Goal: Information Seeking & Learning: Check status

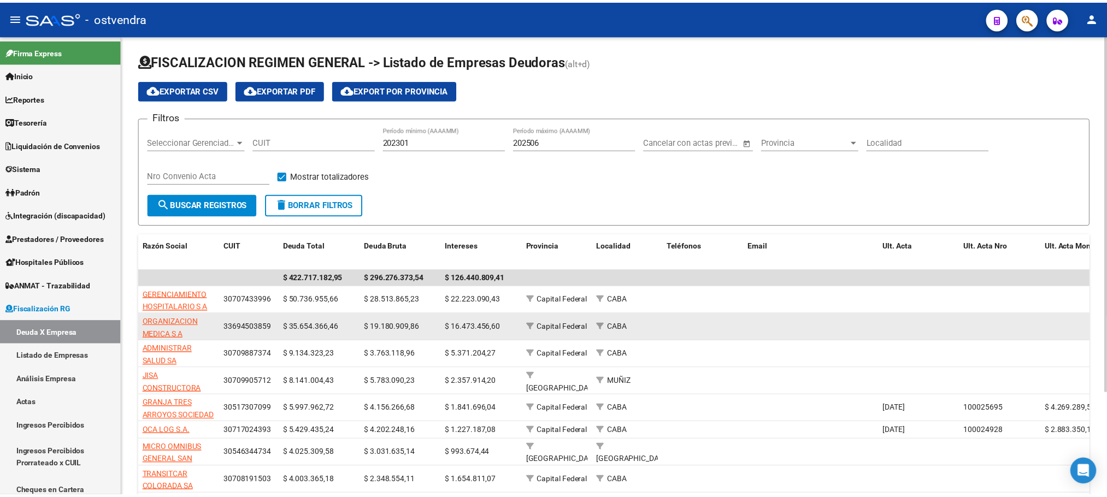
scroll to position [437, 0]
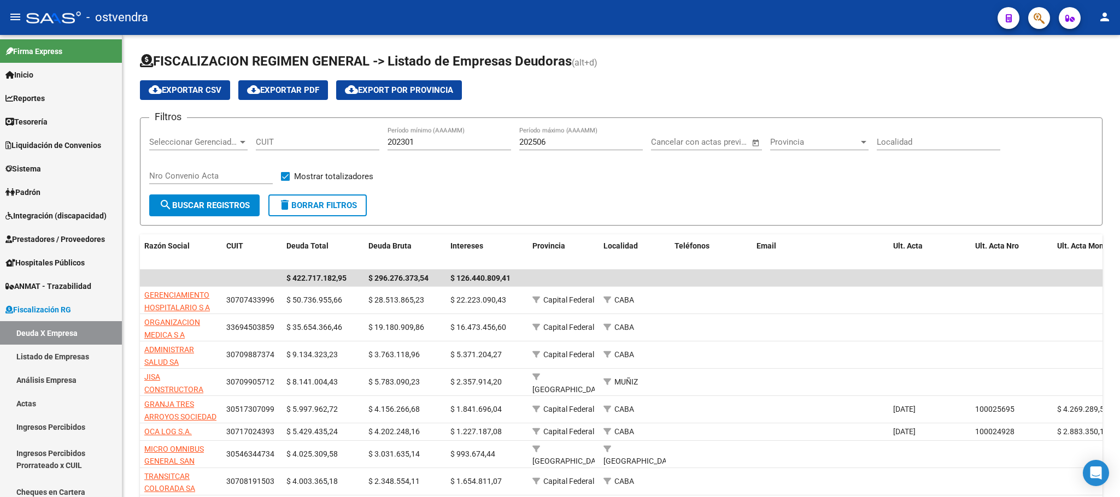
click at [1040, 21] on icon "button" at bounding box center [1039, 18] width 11 height 13
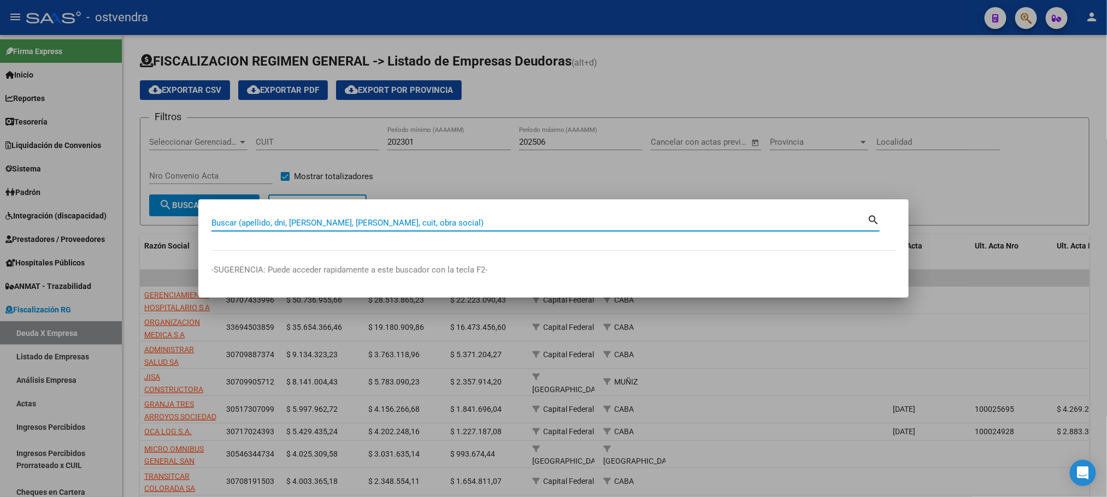
paste input "70254332"
type input "70254332"
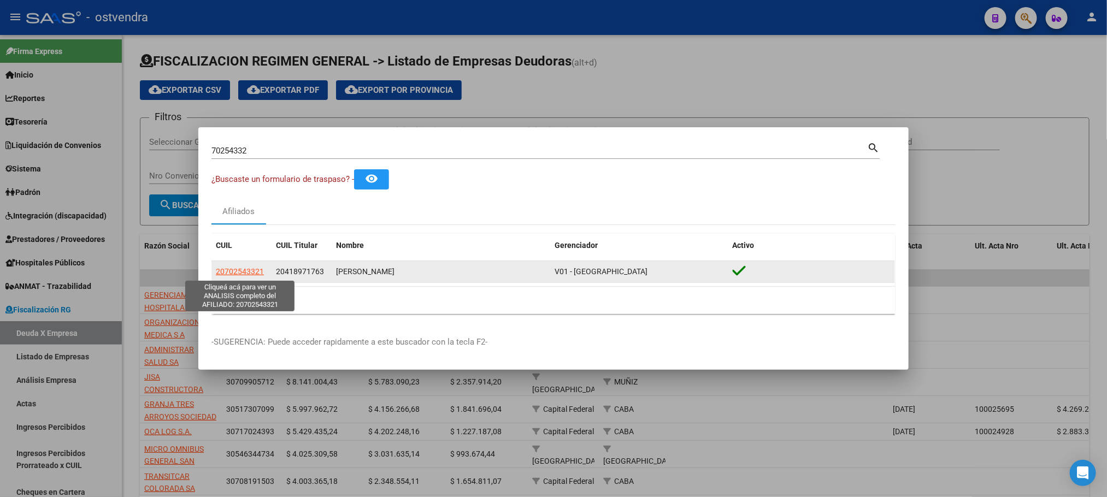
click at [234, 273] on span "20702543321" at bounding box center [240, 271] width 48 height 9
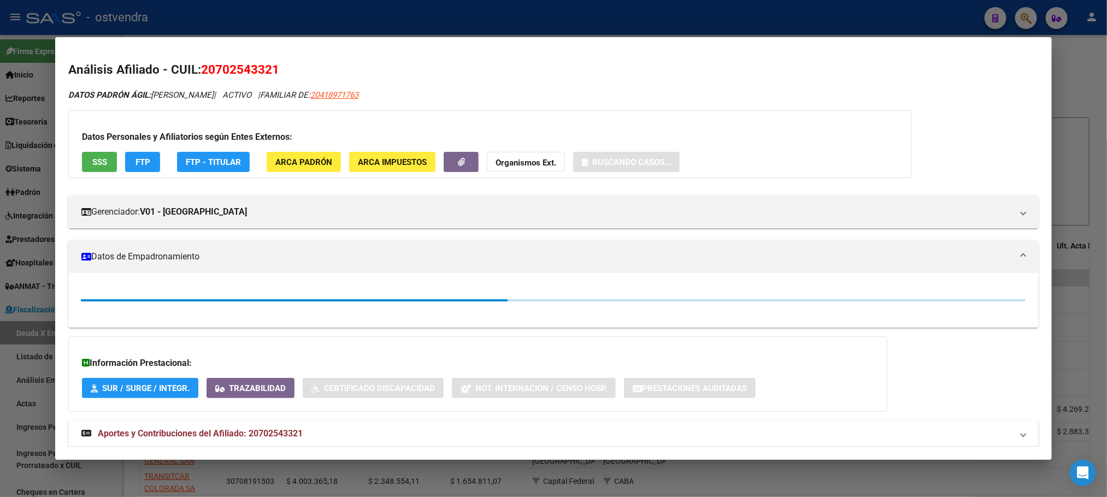
click at [92, 161] on span "SSS" at bounding box center [99, 162] width 15 height 10
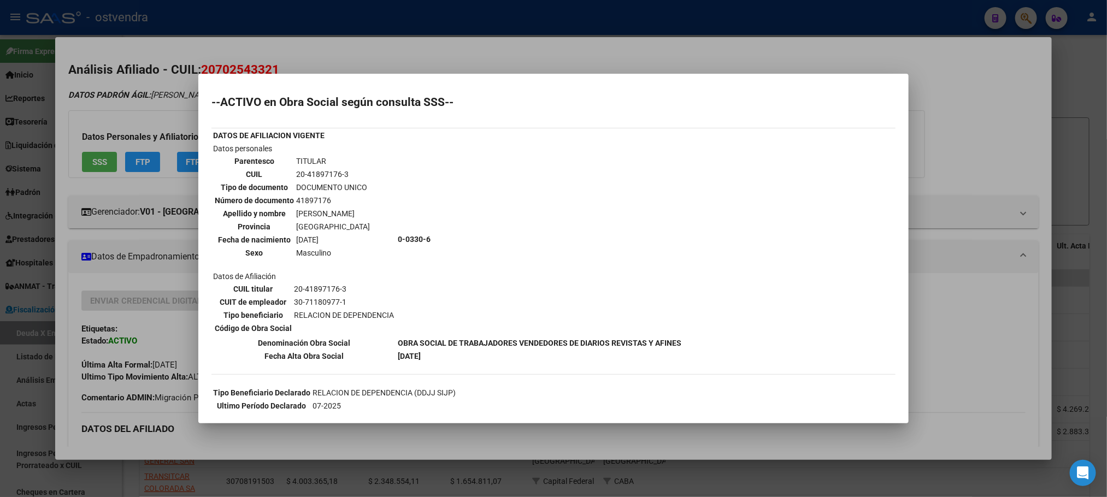
click at [307, 58] on div at bounding box center [553, 248] width 1107 height 497
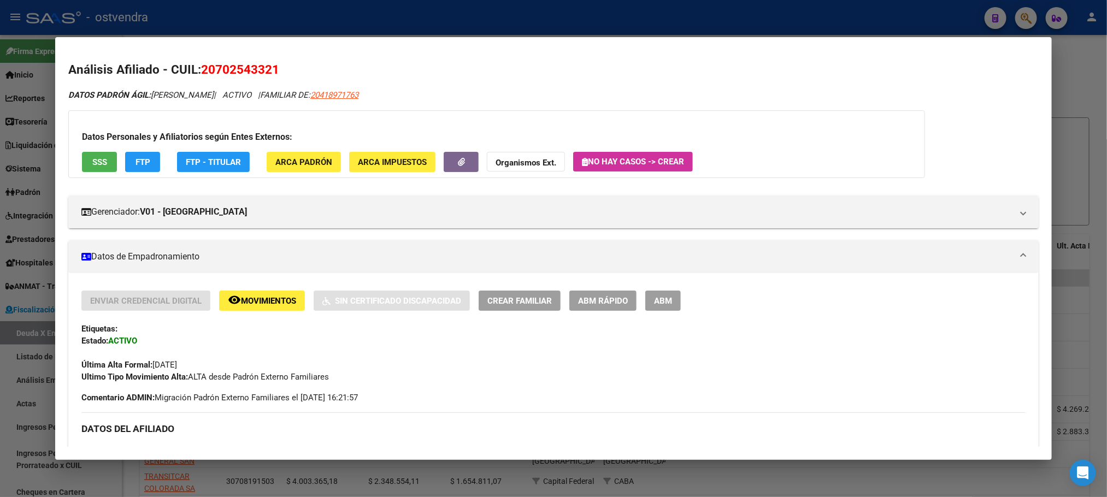
click at [140, 166] on span "FTP" at bounding box center [143, 162] width 15 height 10
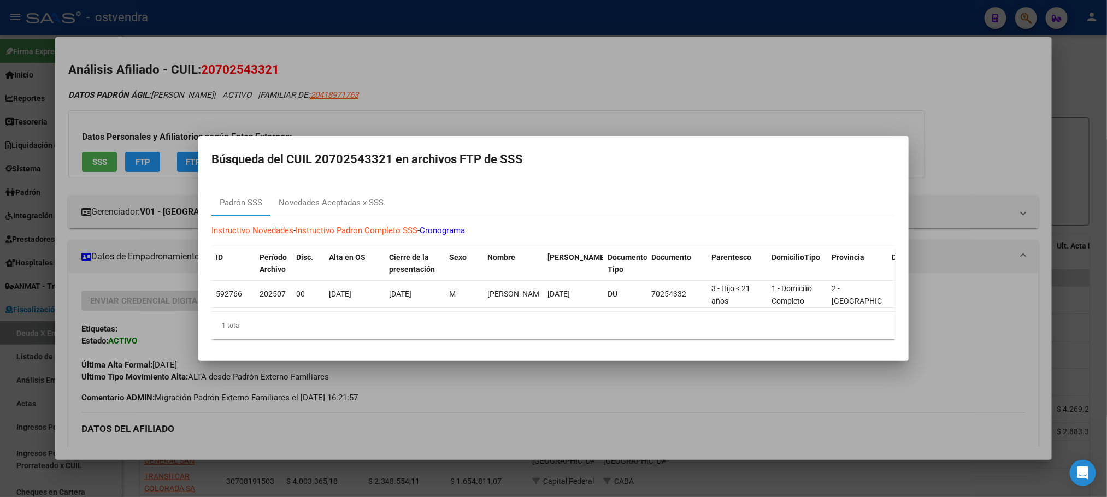
click at [234, 66] on div at bounding box center [553, 248] width 1107 height 497
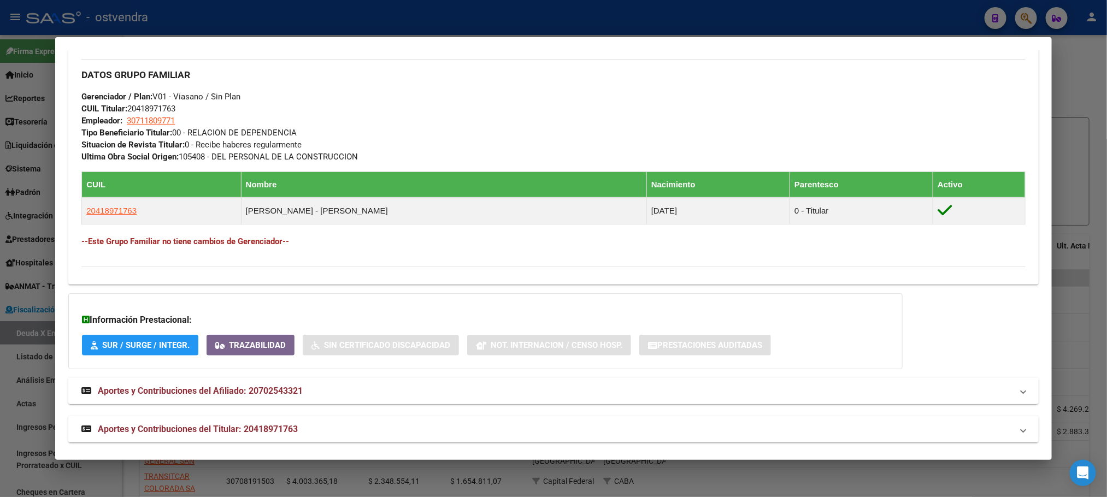
scroll to position [525, 0]
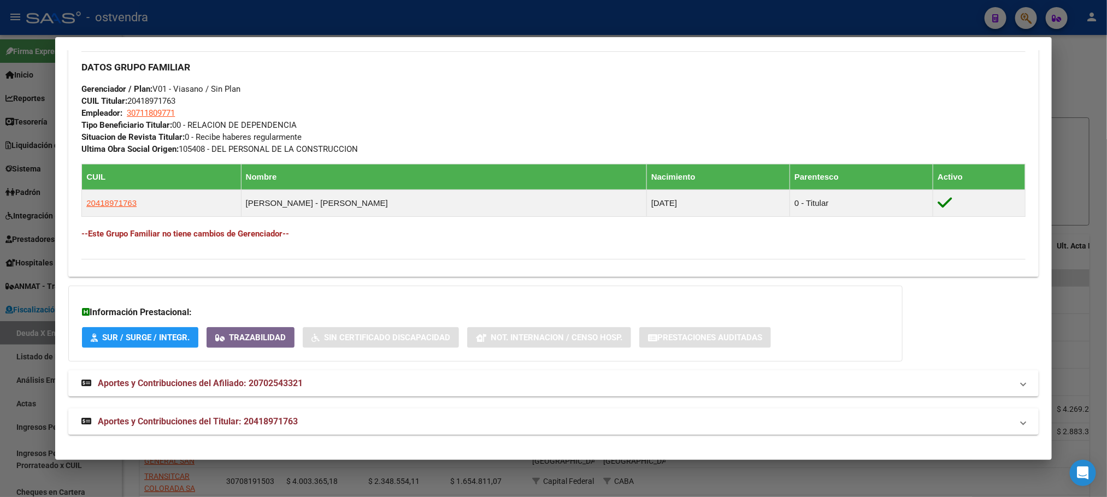
click at [351, 411] on mat-expansion-panel-header "Aportes y Contribuciones del Titular: 20418971763" at bounding box center [553, 422] width 970 height 26
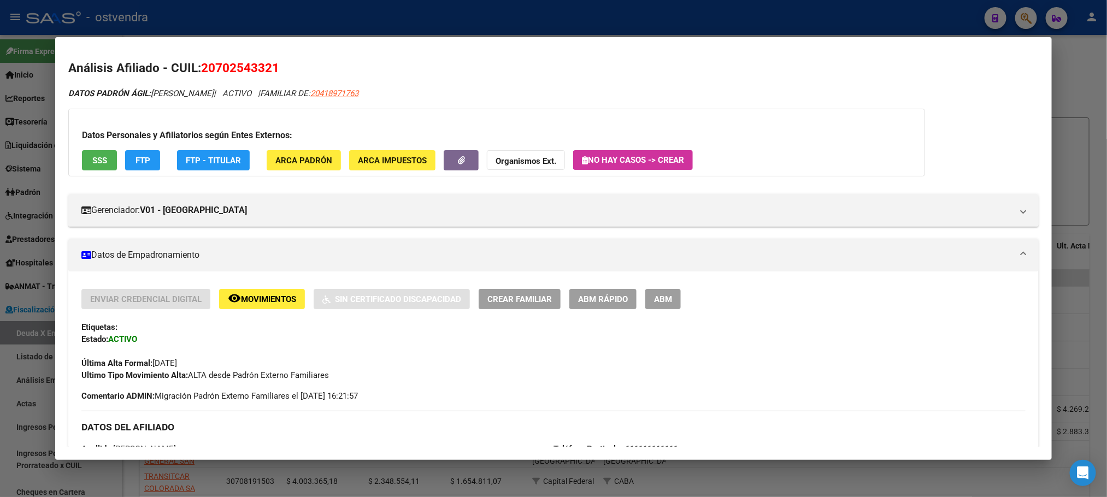
scroll to position [0, 0]
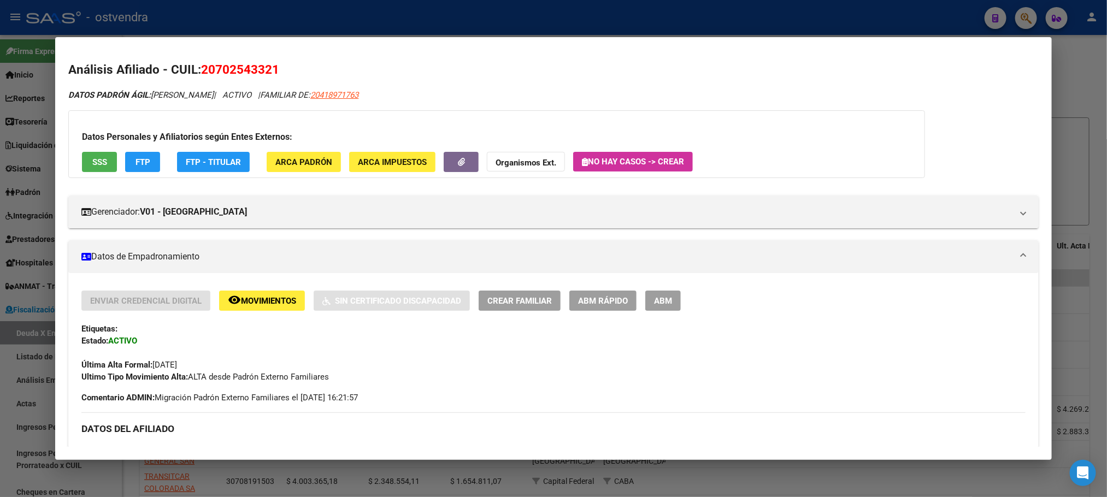
click at [92, 166] on span "SSS" at bounding box center [99, 162] width 15 height 10
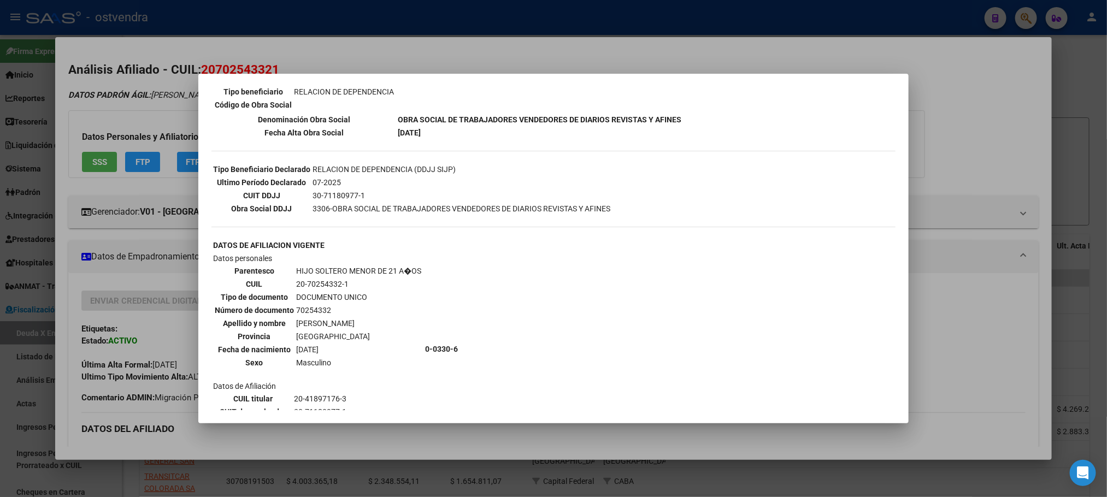
scroll to position [297, 0]
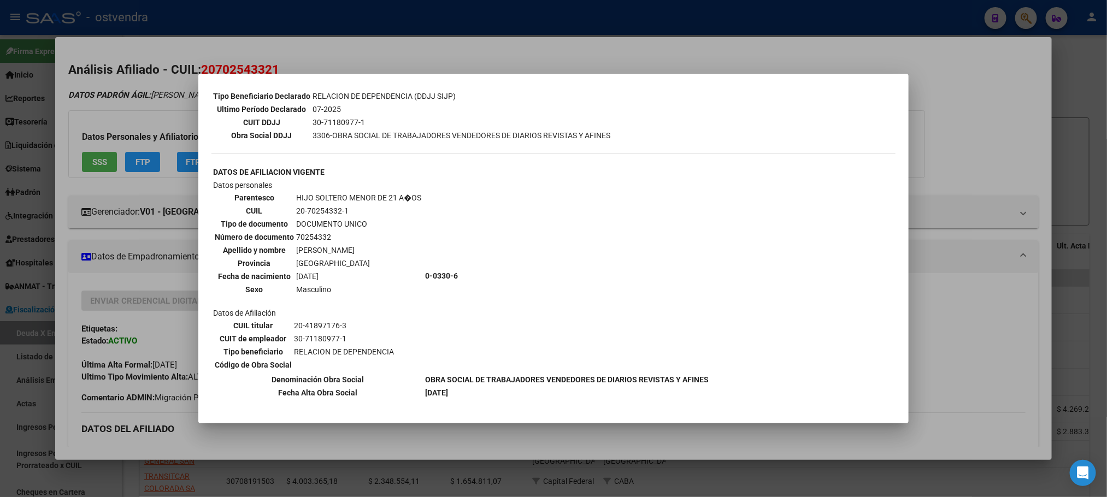
drag, startPoint x: 143, startPoint y: 93, endPoint x: 136, endPoint y: 12, distance: 81.8
click at [143, 89] on div at bounding box center [553, 248] width 1107 height 497
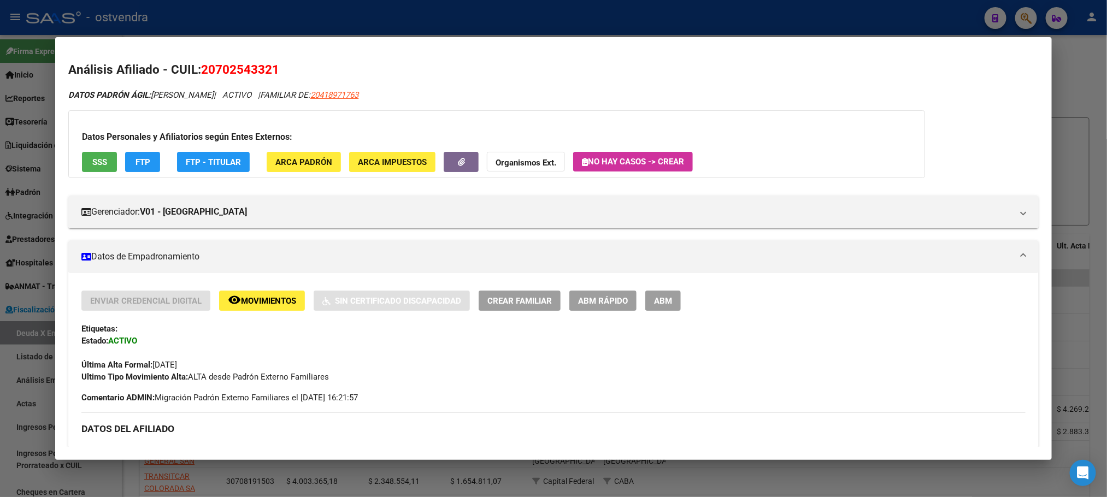
click at [552, 27] on div at bounding box center [553, 248] width 1107 height 497
type textarea "20702543321"
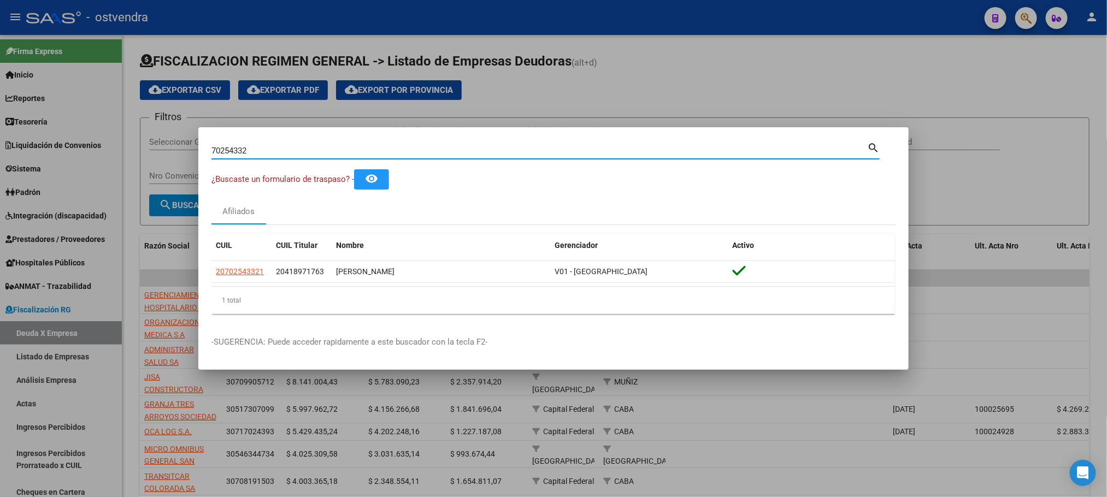
drag, startPoint x: 216, startPoint y: 149, endPoint x: 133, endPoint y: 151, distance: 83.1
click at [144, 151] on div "70254332 Buscar (apellido, dni, cuil, nro traspaso, cuit, obra social) search ¿…" at bounding box center [553, 248] width 1107 height 497
type input "40649631"
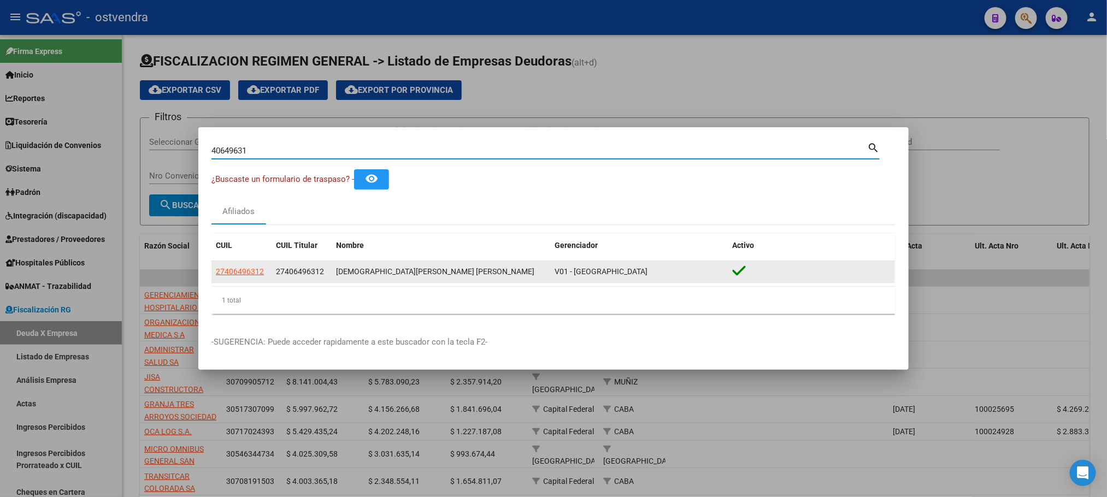
click at [242, 265] on datatable-body-cell "27406496312" at bounding box center [242, 271] width 60 height 21
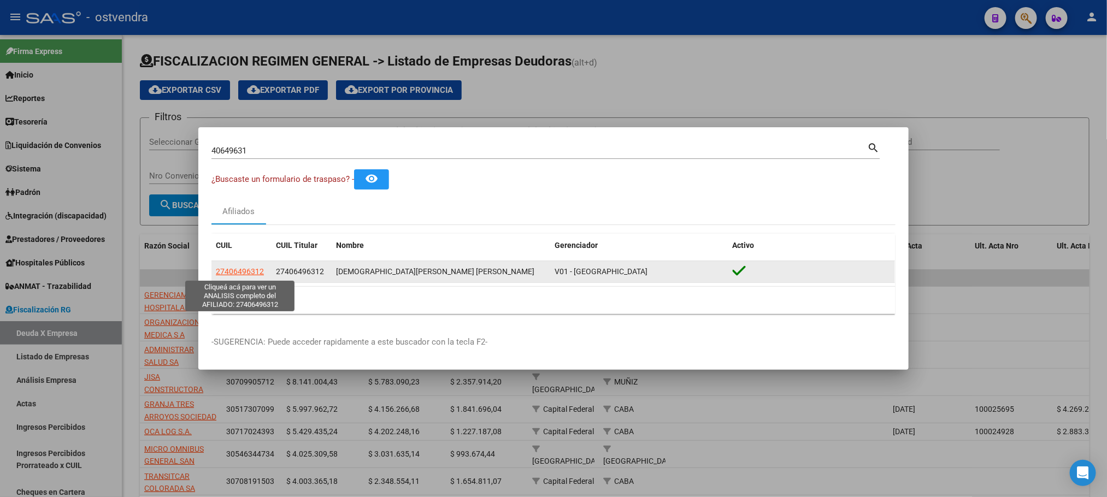
click at [243, 268] on span "27406496312" at bounding box center [240, 271] width 48 height 9
type textarea "27406496312"
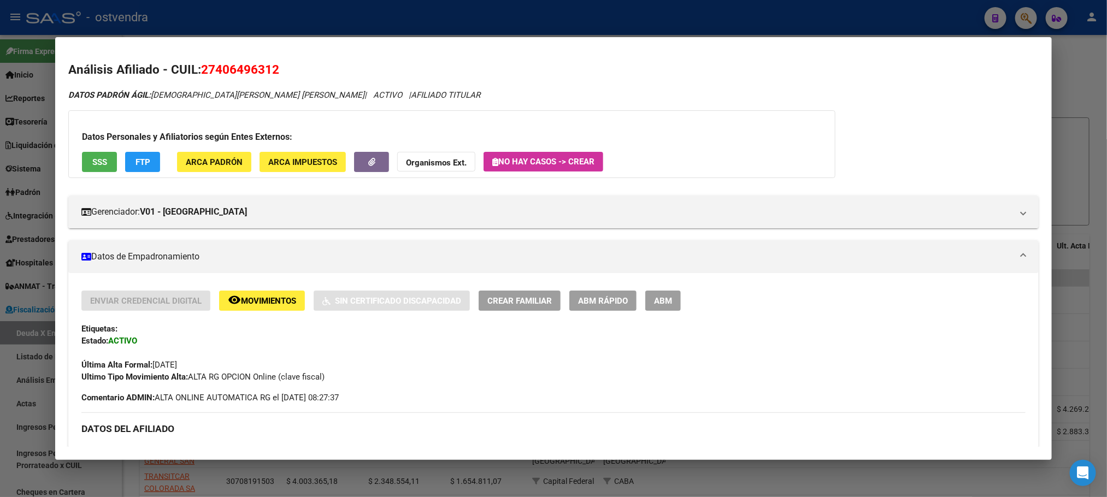
click at [143, 157] on span "FTP" at bounding box center [143, 162] width 15 height 10
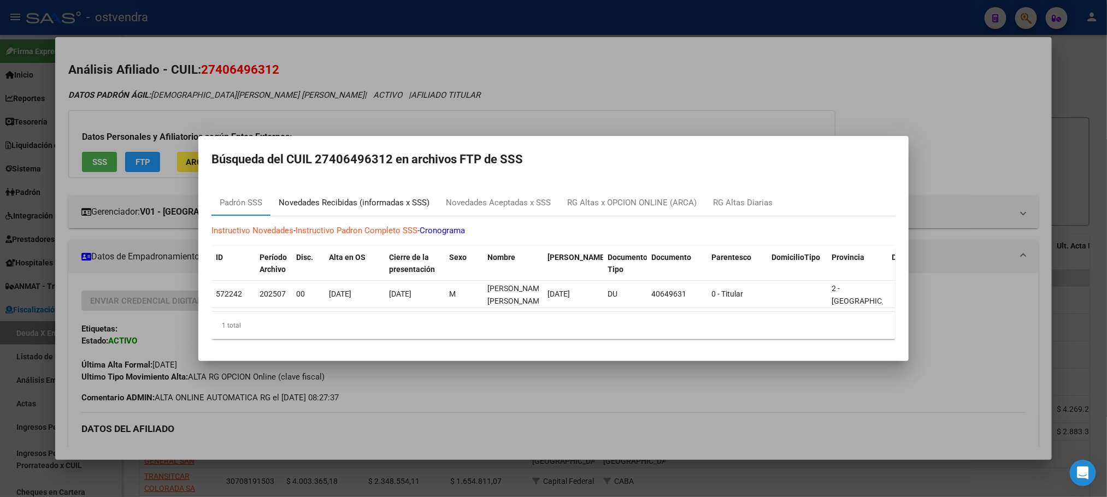
click at [361, 202] on div "Novedades Recibidas (informadas x SSS)" at bounding box center [354, 203] width 151 height 13
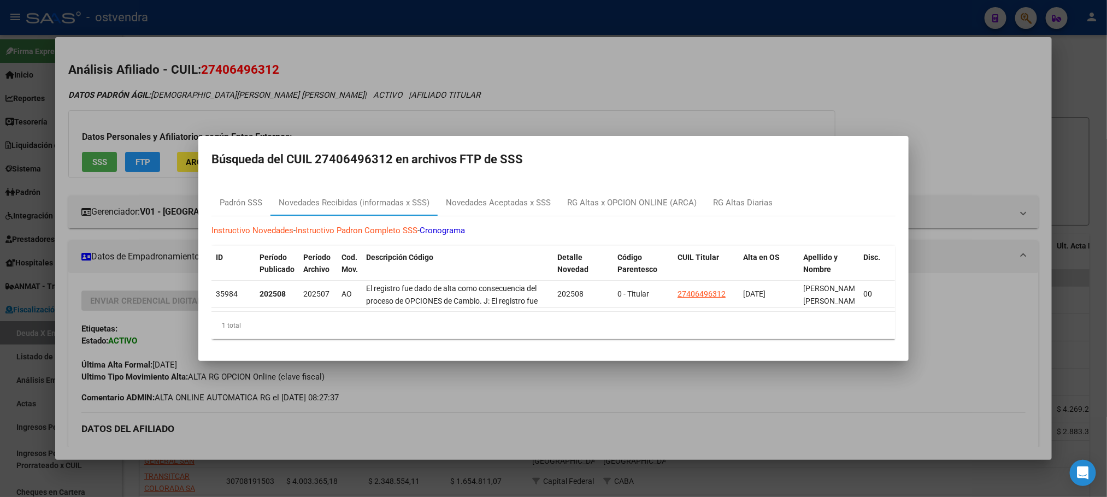
click at [379, 113] on div at bounding box center [553, 248] width 1107 height 497
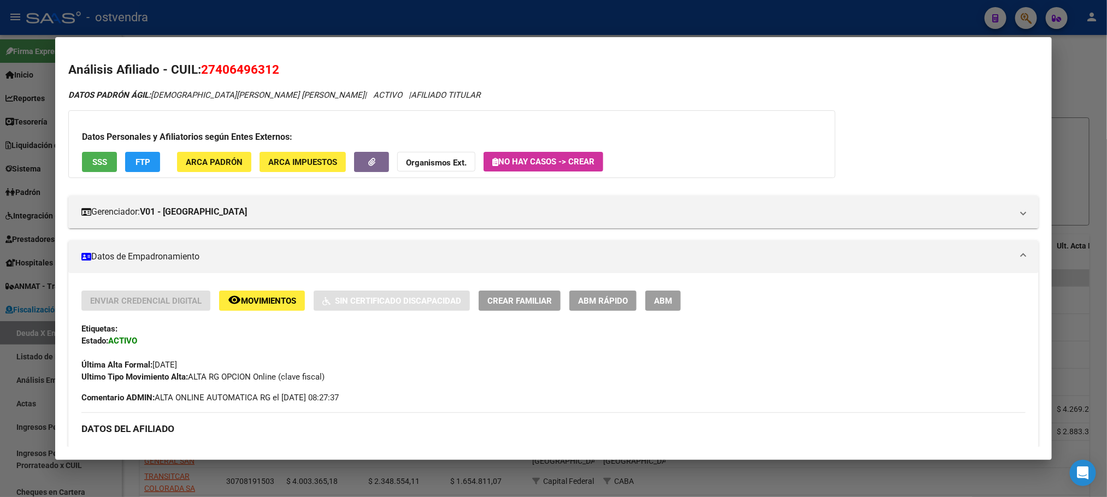
click at [92, 155] on button "SSS" at bounding box center [99, 162] width 35 height 20
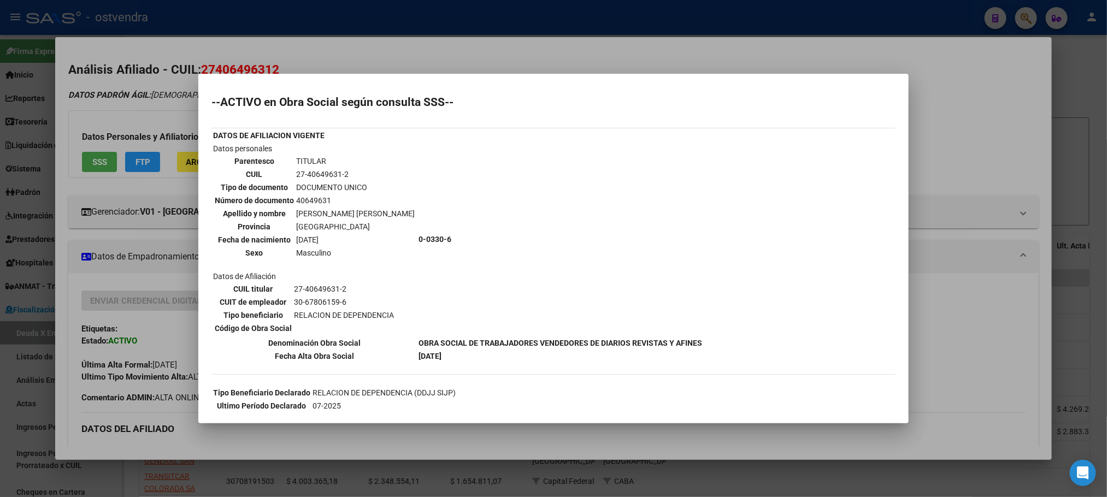
click at [181, 130] on div at bounding box center [553, 248] width 1107 height 497
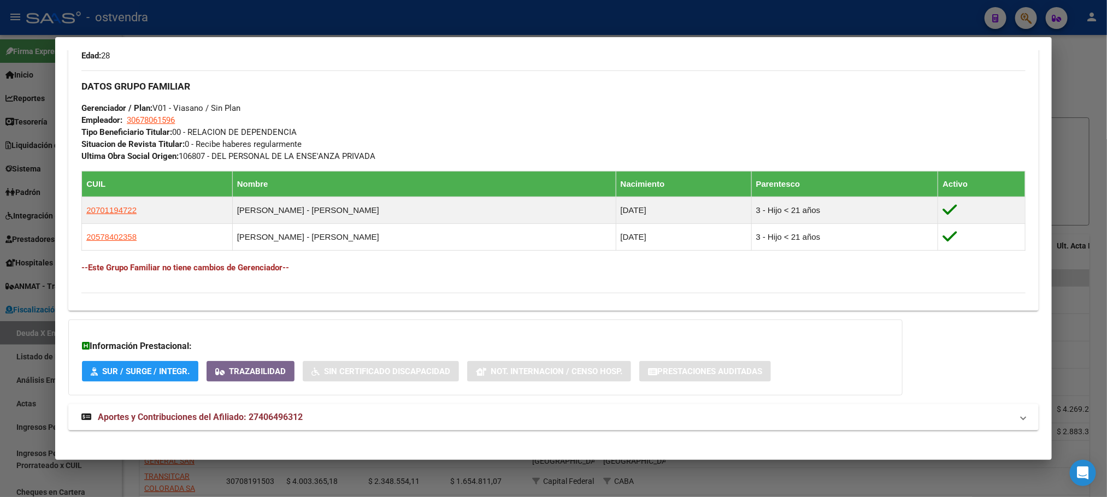
scroll to position [514, 0]
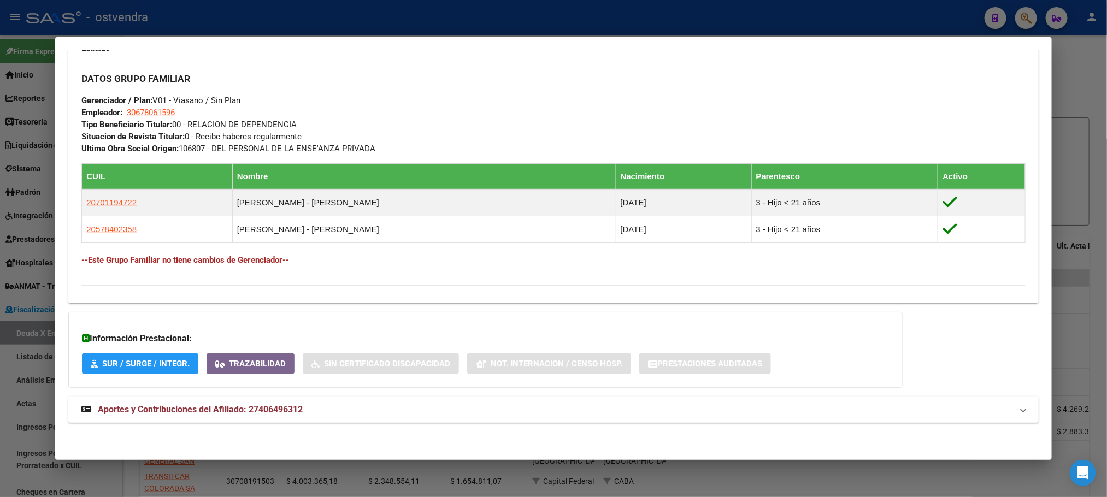
click at [295, 410] on span "Aportes y Contribuciones del Afiliado: 27406496312" at bounding box center [200, 409] width 205 height 10
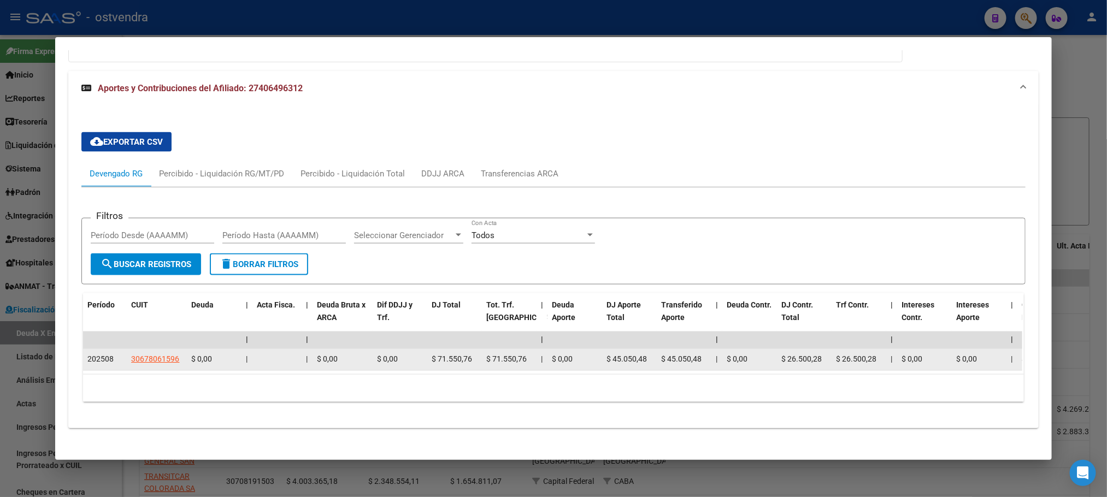
scroll to position [858, 0]
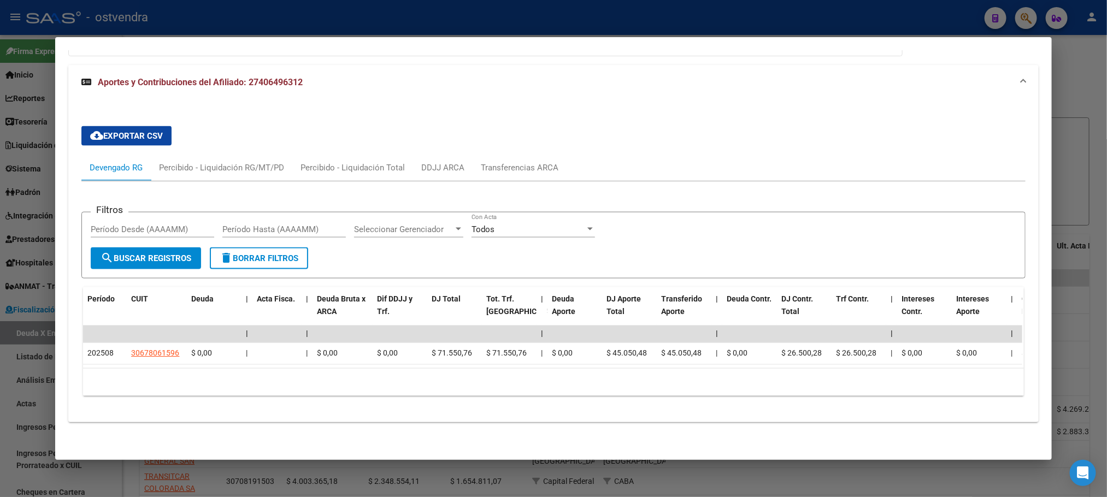
click at [397, 11] on div at bounding box center [553, 248] width 1107 height 497
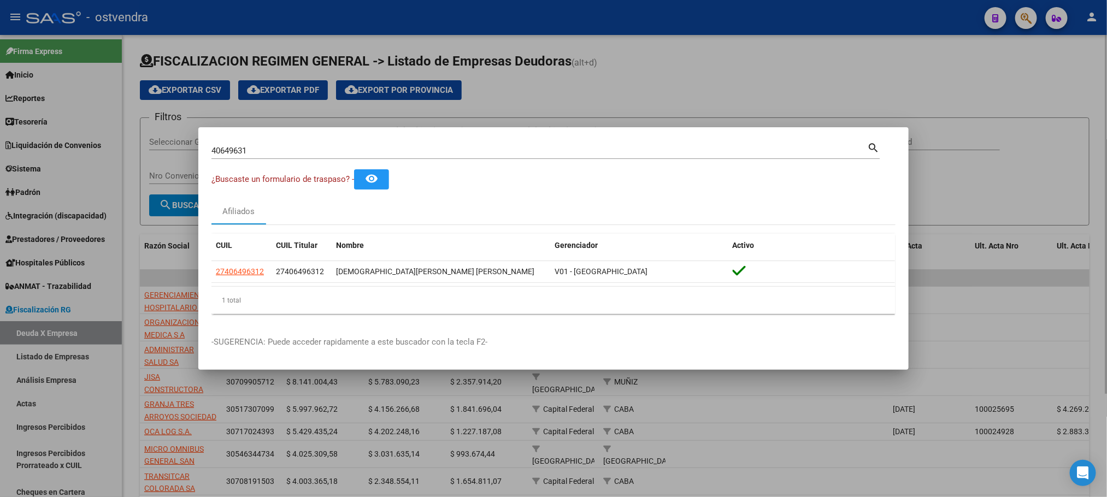
click at [362, 38] on div at bounding box center [553, 248] width 1107 height 497
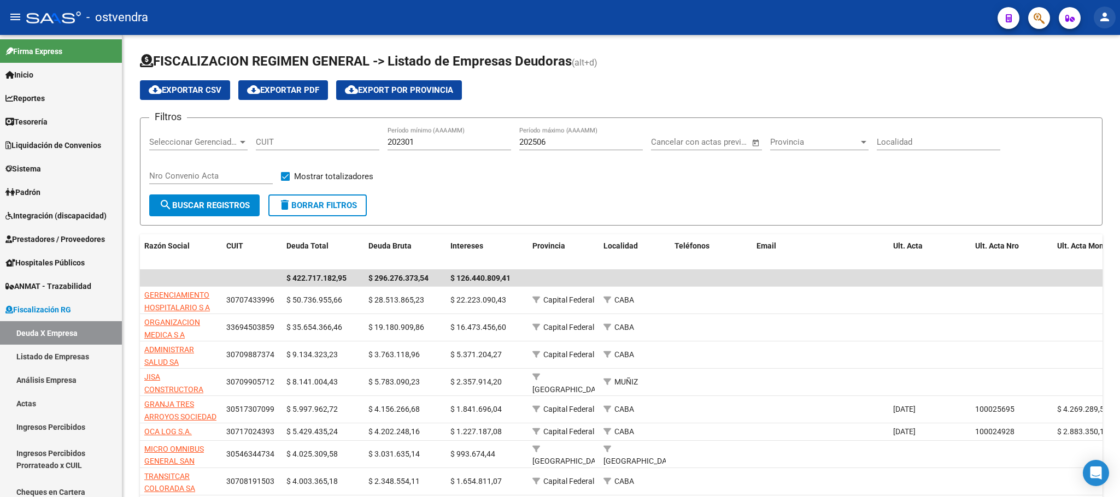
click at [1103, 21] on mat-icon "person" at bounding box center [1104, 16] width 13 height 13
drag, startPoint x: 899, startPoint y: 46, endPoint x: 815, endPoint y: 2, distance: 94.9
click at [895, 45] on div at bounding box center [560, 248] width 1120 height 497
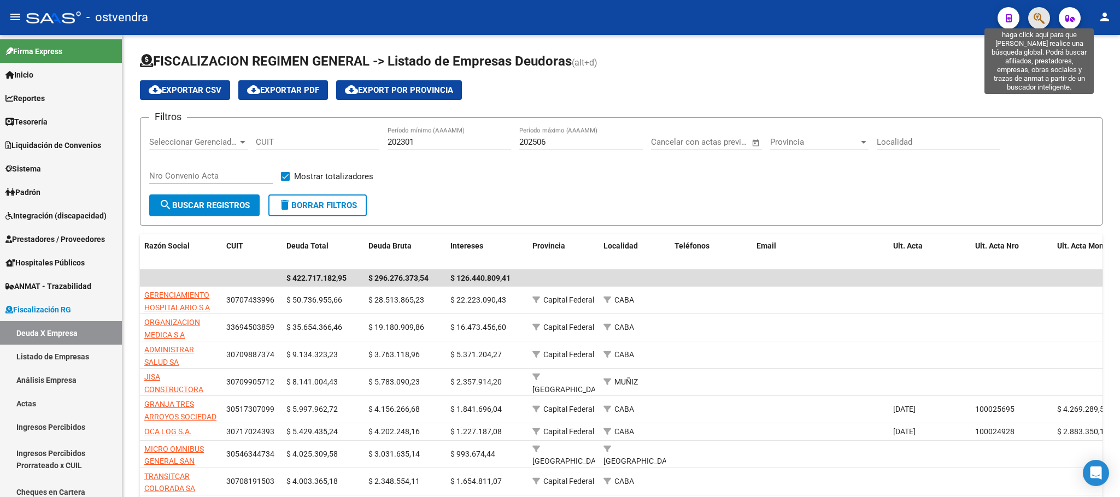
click at [1034, 18] on icon "button" at bounding box center [1039, 18] width 11 height 13
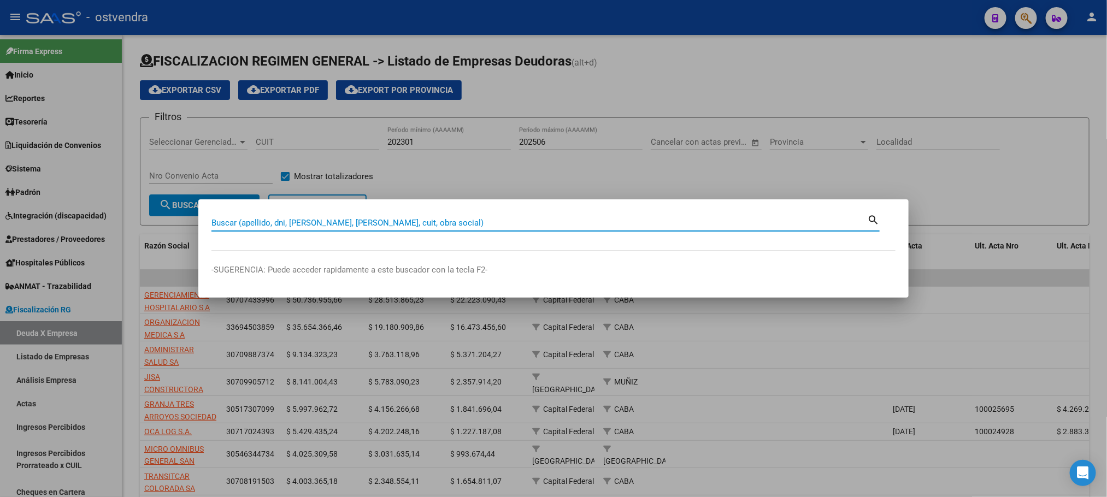
click at [267, 223] on input "Buscar (apellido, dni, [PERSON_NAME], [PERSON_NAME], cuit, obra social)" at bounding box center [540, 223] width 656 height 10
type input "402854419"
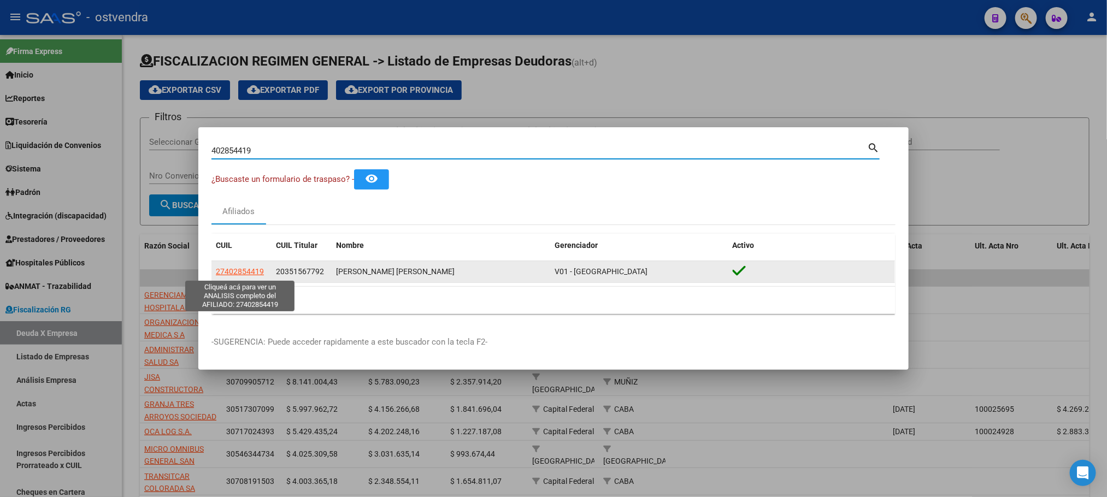
click at [239, 273] on span "27402854419" at bounding box center [240, 271] width 48 height 9
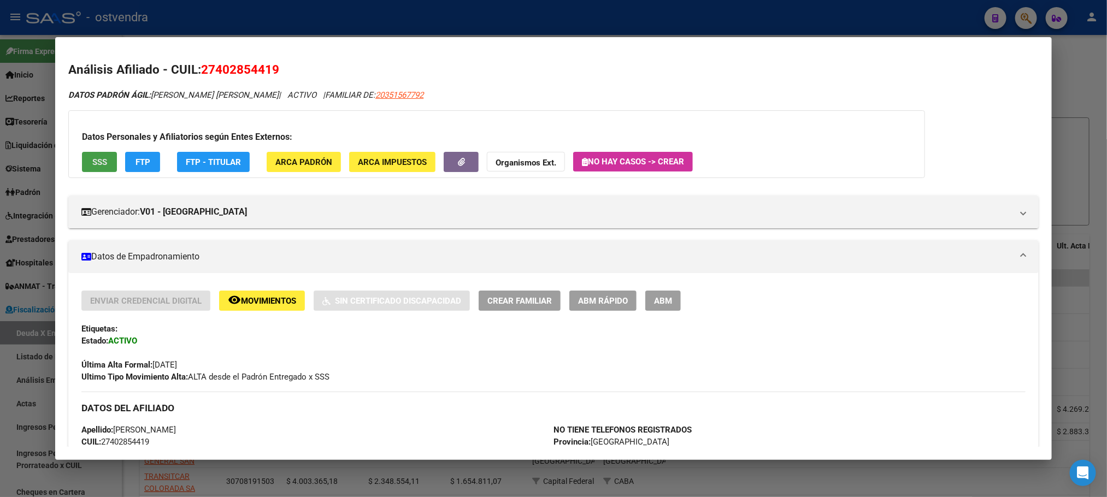
click at [83, 167] on button "SSS" at bounding box center [99, 162] width 35 height 20
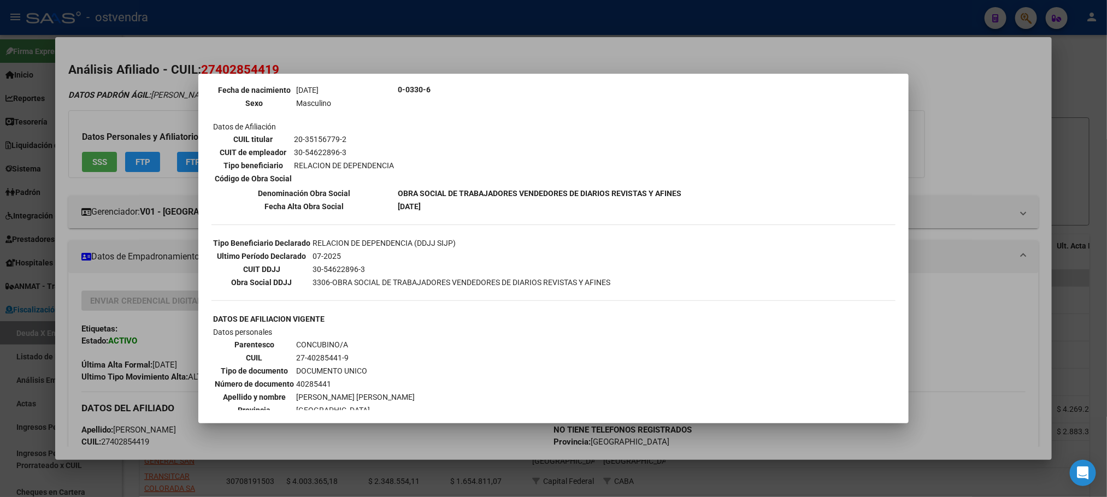
scroll to position [164, 0]
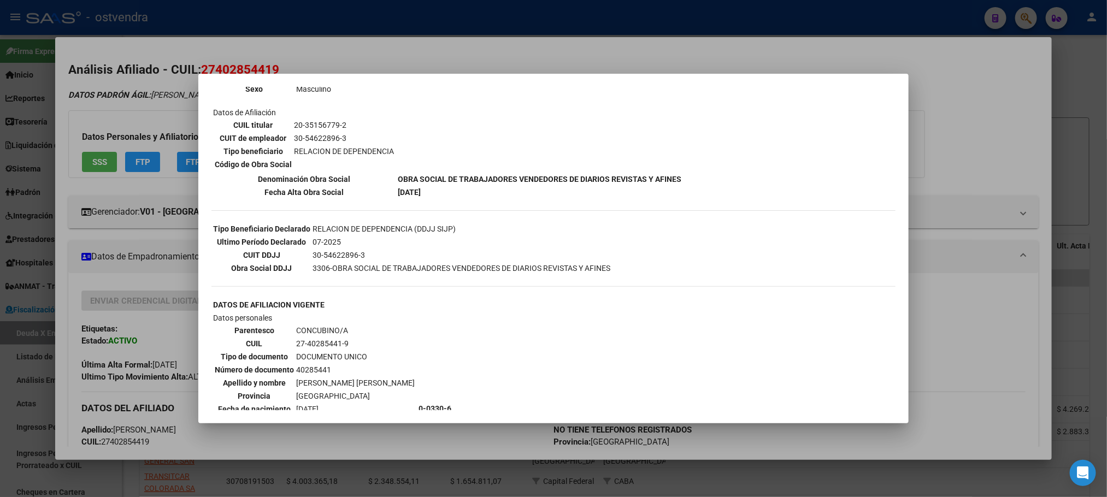
click at [134, 87] on div at bounding box center [553, 248] width 1107 height 497
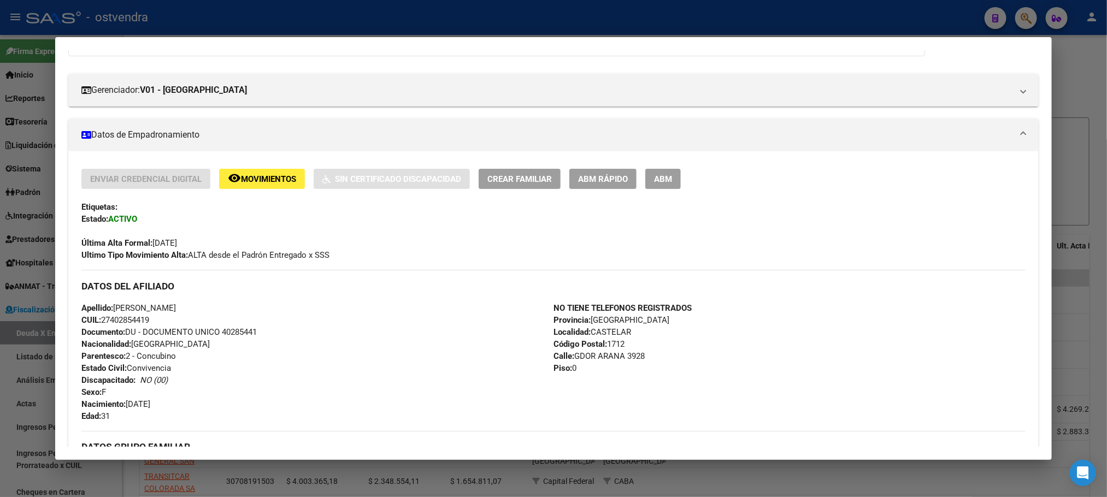
scroll to position [82, 0]
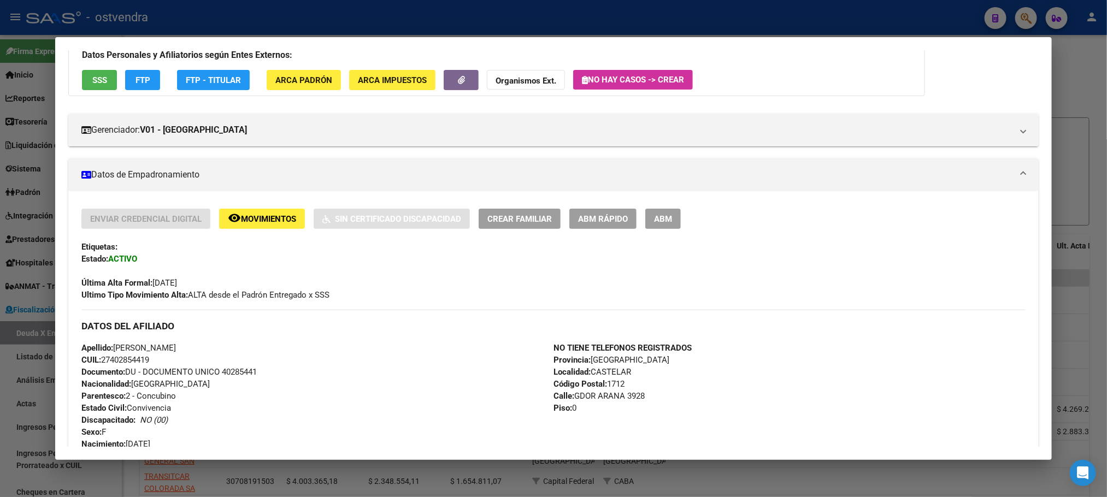
click at [261, 215] on span "Movimientos" at bounding box center [268, 219] width 55 height 10
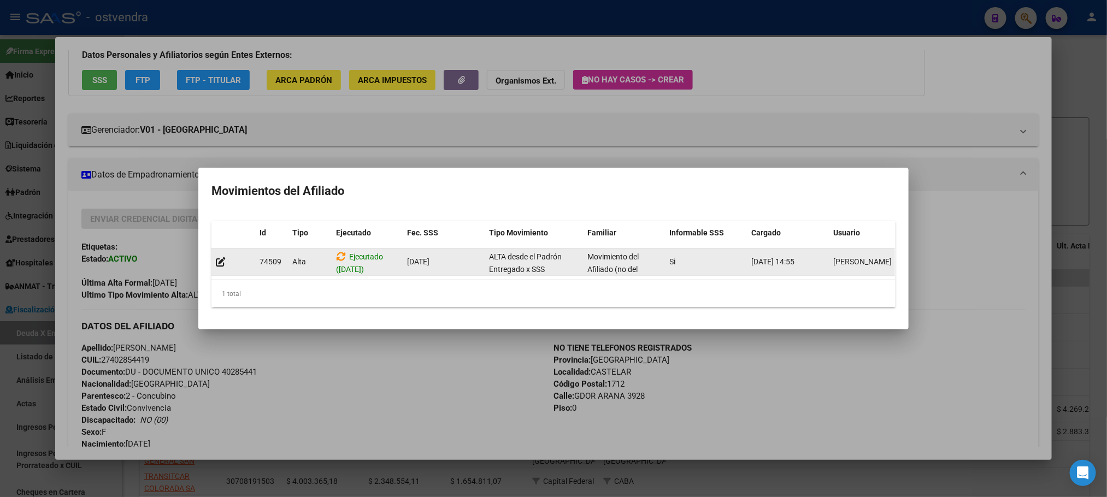
drag, startPoint x: 451, startPoint y: 271, endPoint x: 877, endPoint y: 258, distance: 426.5
click at [877, 268] on datatable-selection "[GEOGRAPHIC_DATA] ([DATE]) [DATE] ALTA desde el Padrón Entregado x SSS Movimien…" at bounding box center [554, 273] width 684 height 10
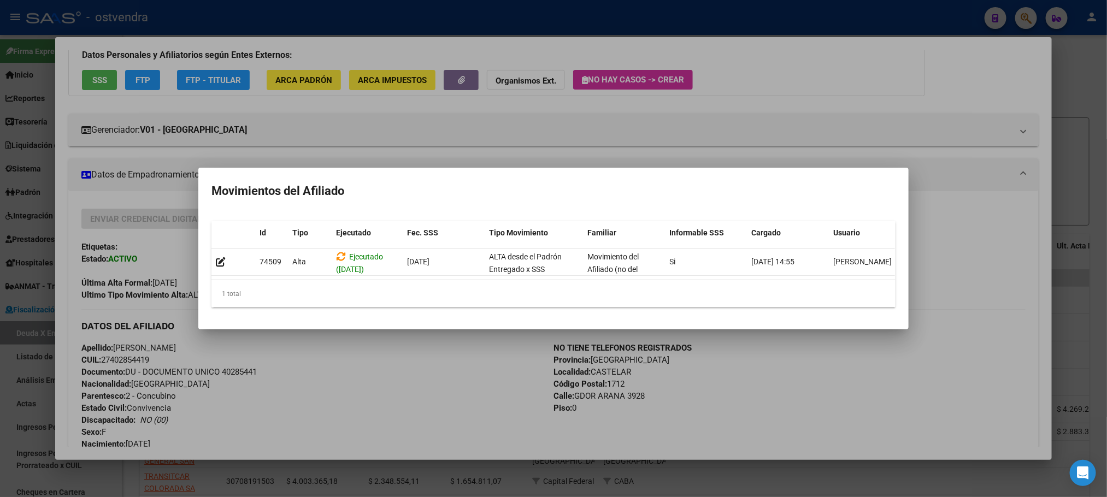
click at [845, 291] on div "1 total" at bounding box center [554, 293] width 684 height 27
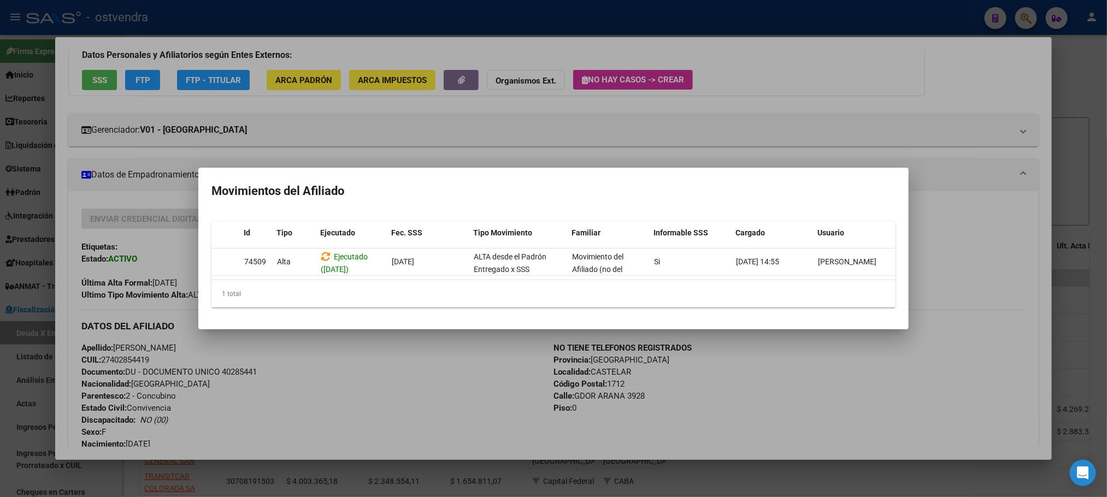
click at [941, 262] on div at bounding box center [553, 248] width 1107 height 497
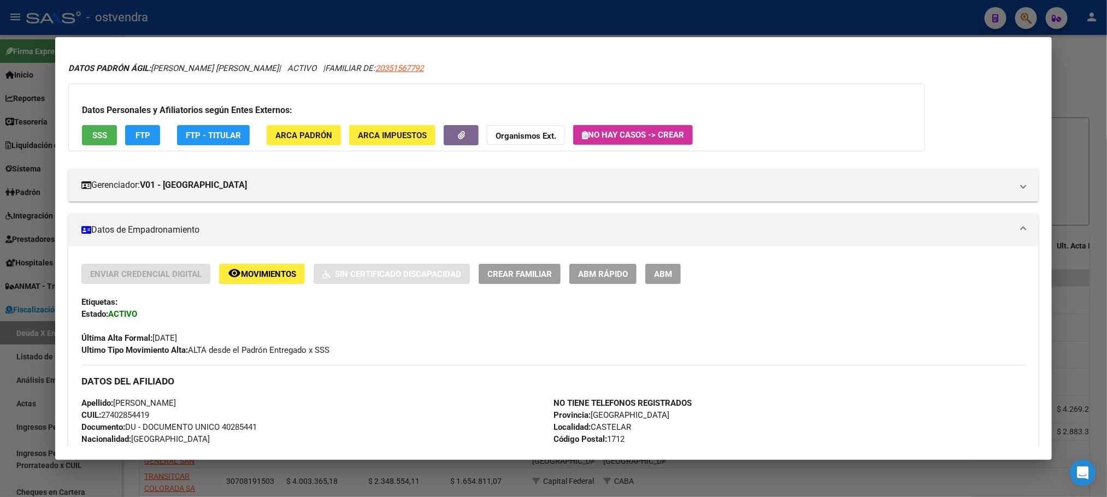
scroll to position [0, 0]
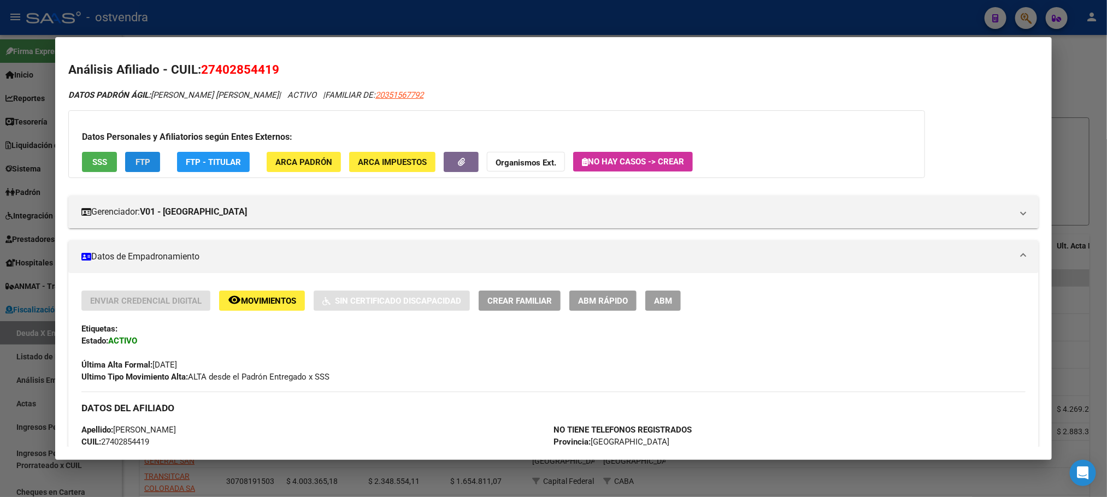
click at [146, 162] on button "FTP" at bounding box center [142, 162] width 35 height 20
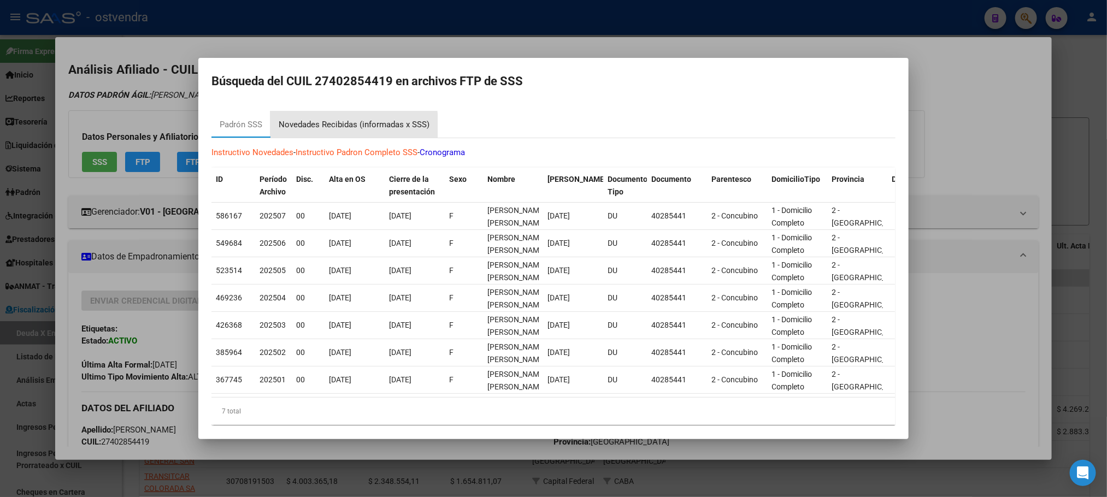
click at [350, 126] on div "Novedades Recibidas (informadas x SSS)" at bounding box center [354, 125] width 151 height 13
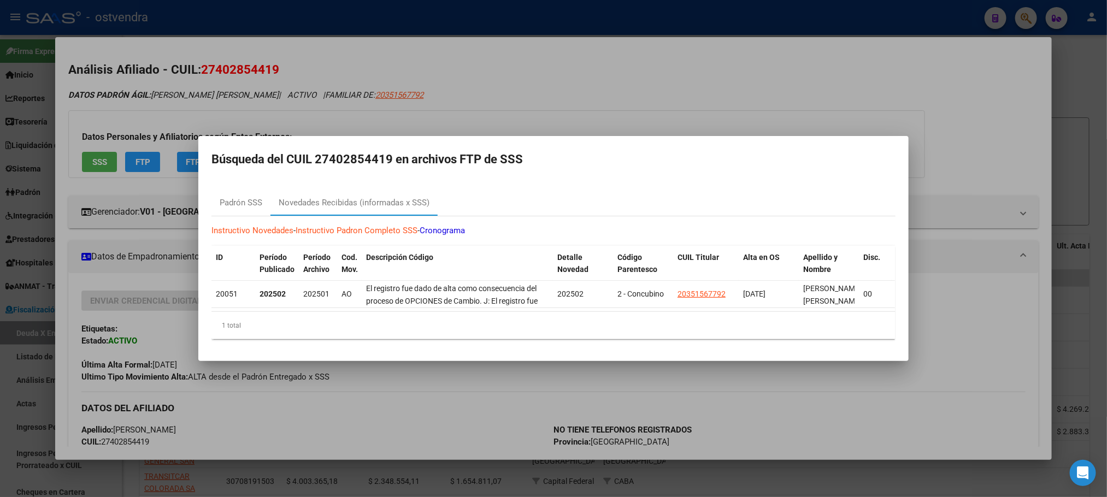
click at [495, 75] on div at bounding box center [553, 248] width 1107 height 497
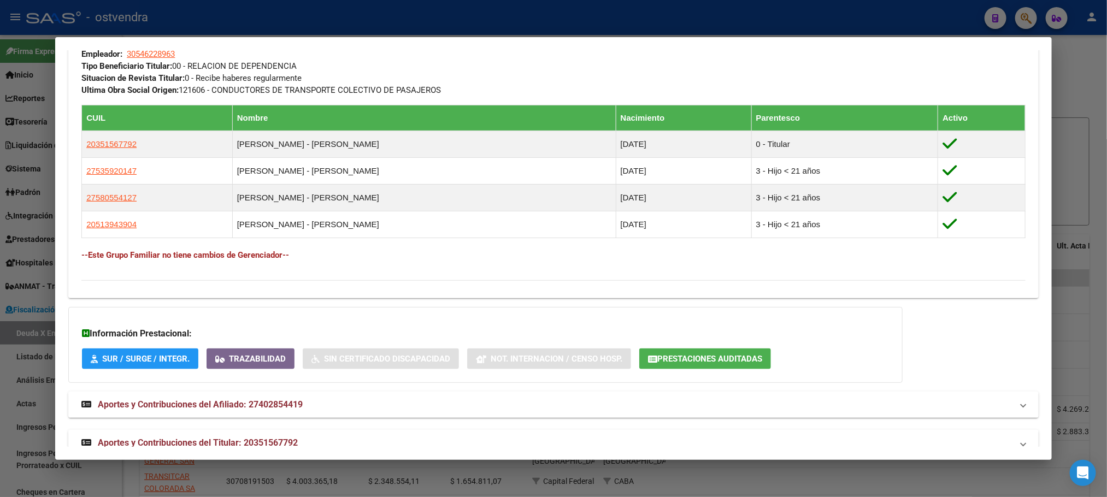
scroll to position [586, 0]
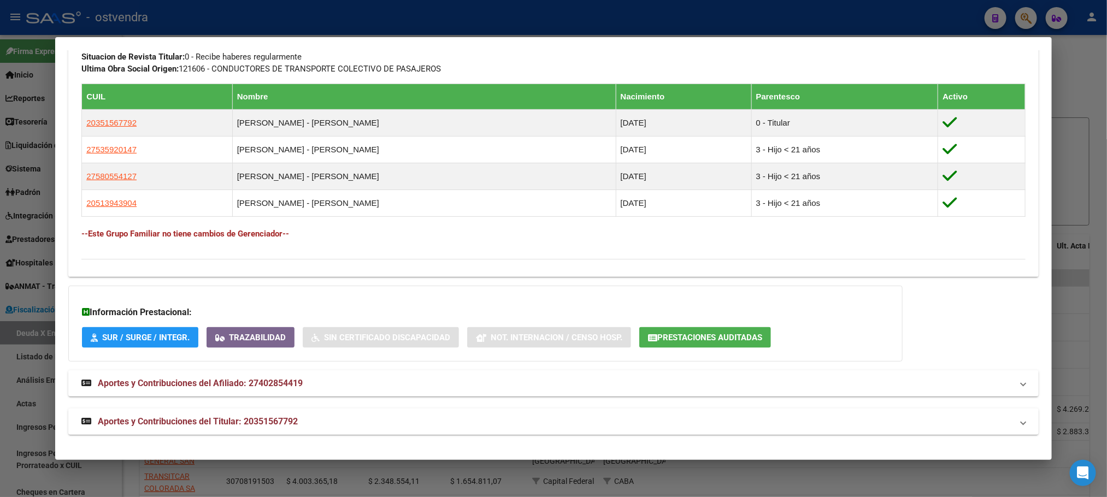
click at [449, 418] on mat-panel-title "Aportes y Contribuciones del Titular: 20351567792" at bounding box center [546, 421] width 931 height 13
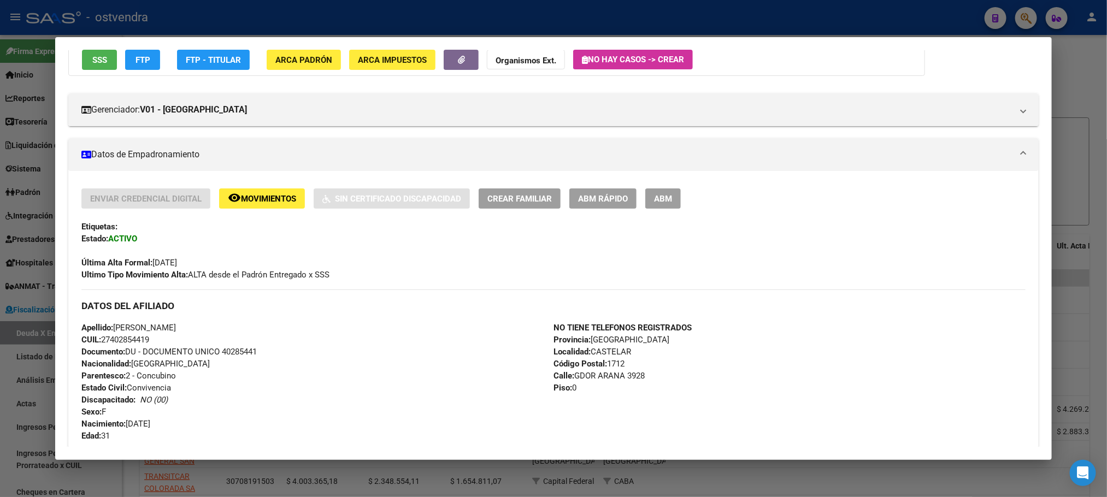
scroll to position [0, 0]
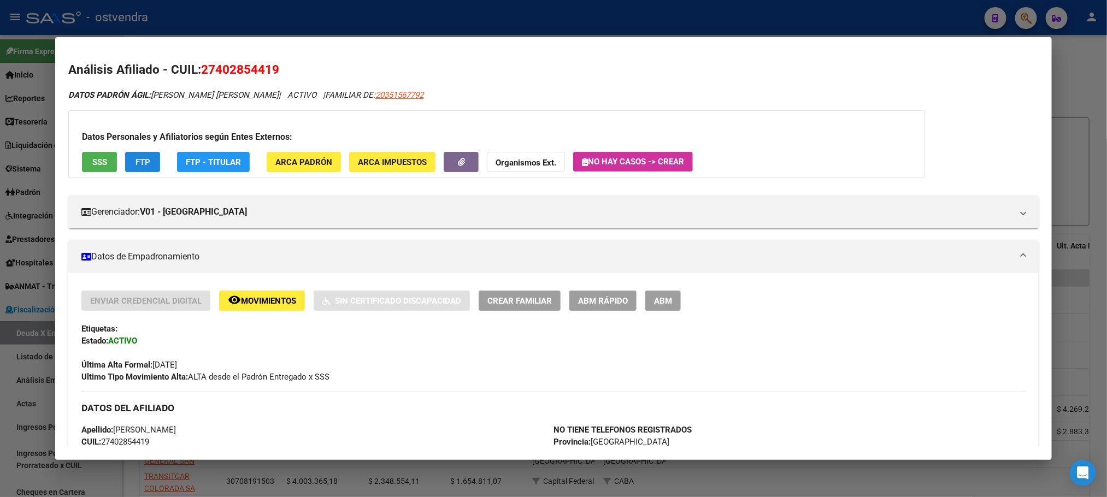
click at [142, 157] on span "FTP" at bounding box center [143, 162] width 15 height 10
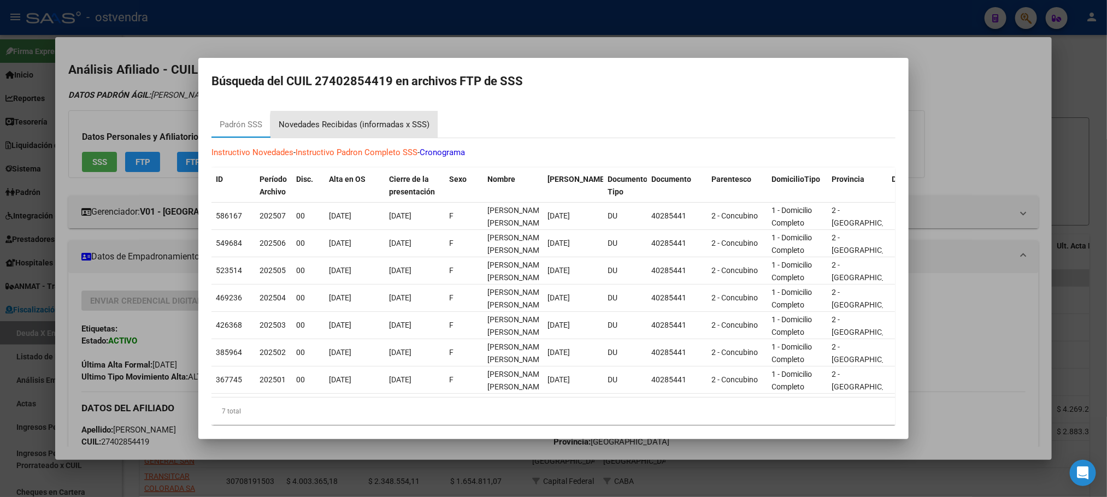
click at [376, 130] on div "Novedades Recibidas (informadas x SSS)" at bounding box center [354, 125] width 151 height 13
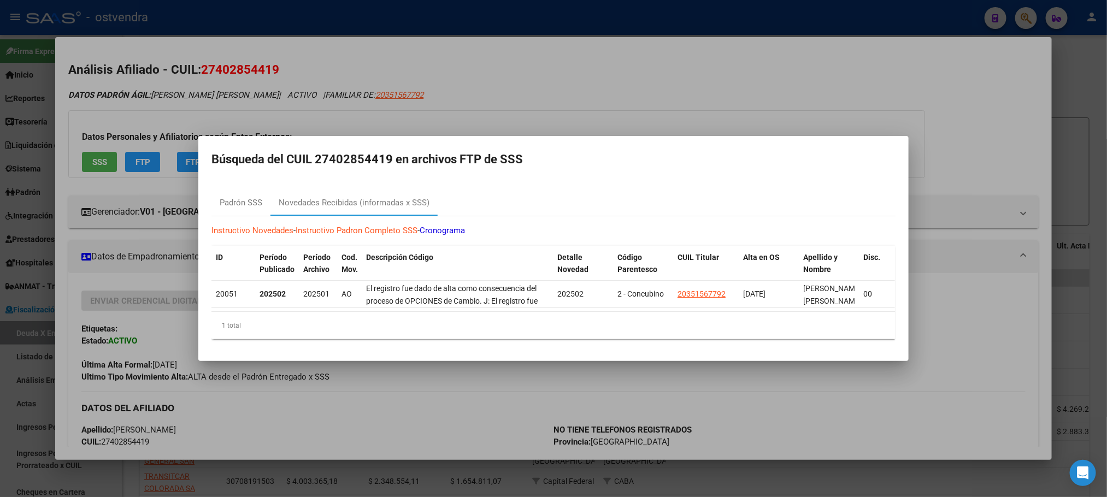
click at [505, 64] on div at bounding box center [553, 248] width 1107 height 497
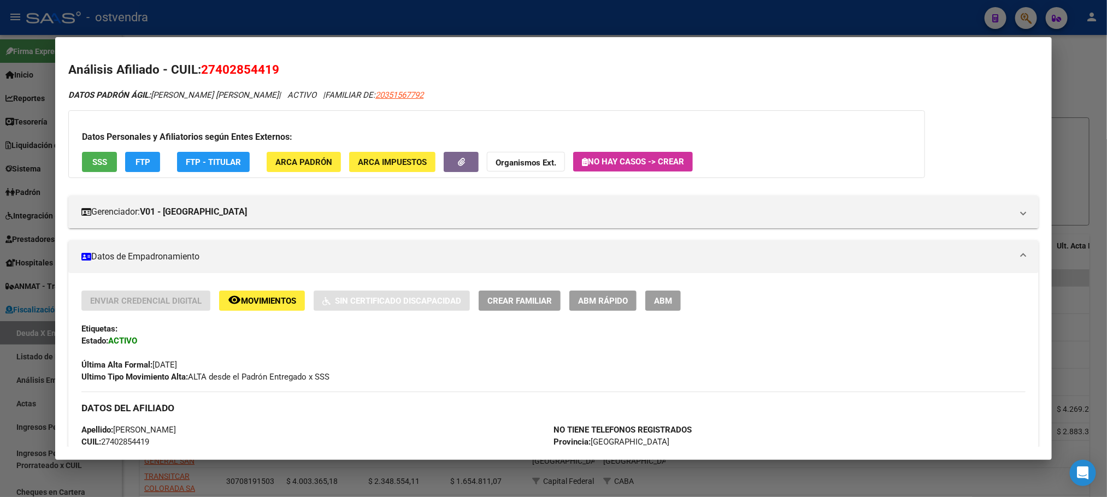
click at [82, 161] on button "SSS" at bounding box center [99, 162] width 35 height 20
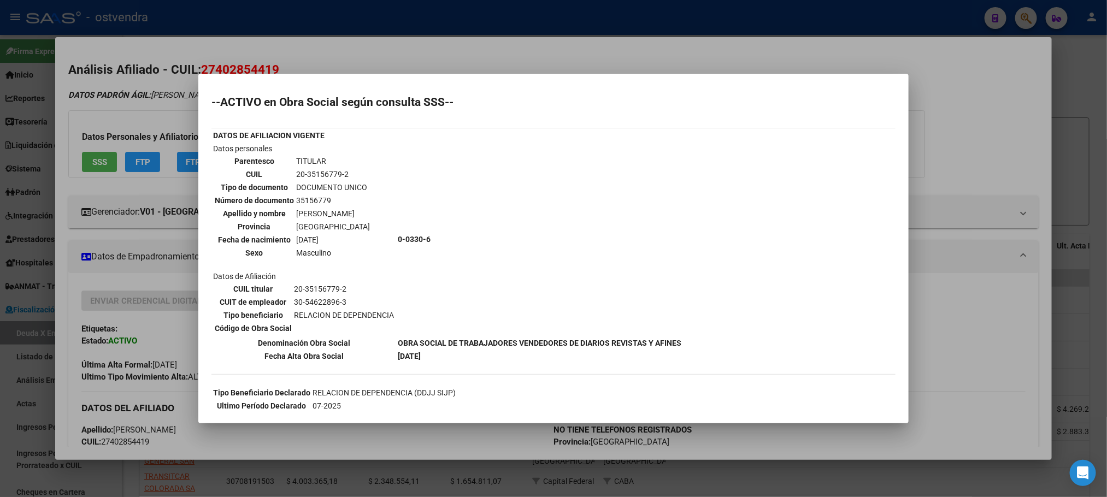
scroll to position [164, 0]
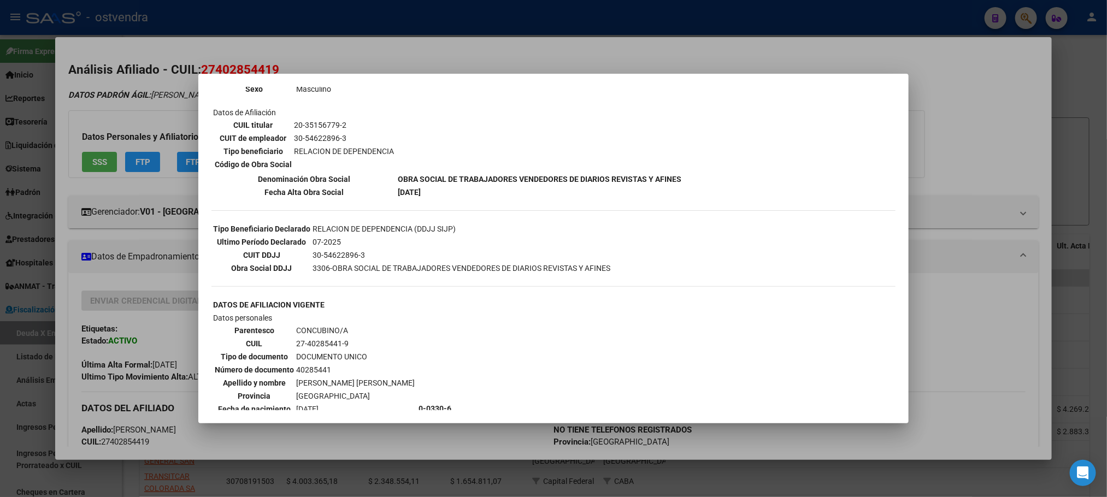
drag, startPoint x: 494, startPoint y: 37, endPoint x: 484, endPoint y: 48, distance: 15.1
click at [494, 38] on div at bounding box center [553, 248] width 1107 height 497
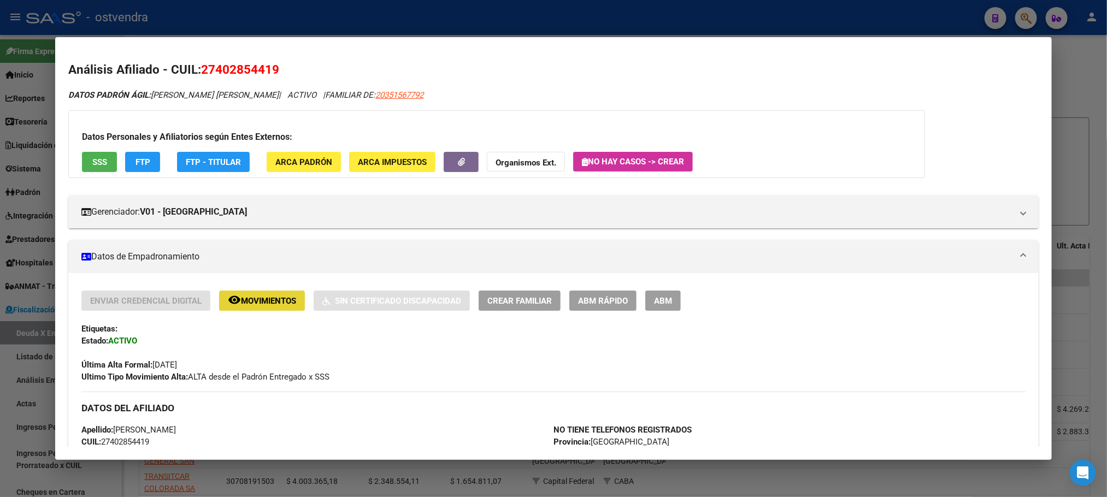
click at [268, 309] on button "remove_red_eye Movimientos" at bounding box center [262, 301] width 86 height 20
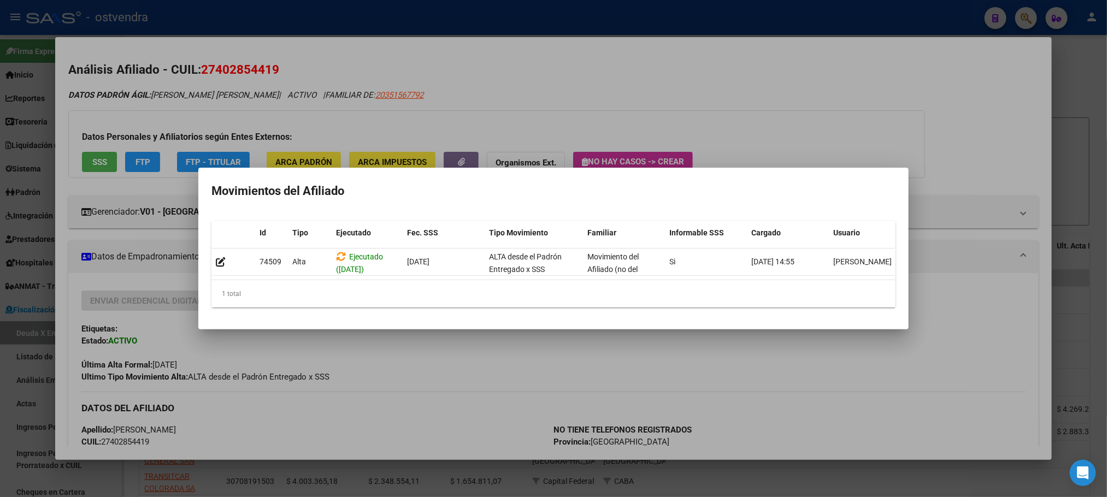
scroll to position [0, 15]
drag, startPoint x: 717, startPoint y: 292, endPoint x: 974, endPoint y: 295, distance: 256.9
click at [974, 295] on div "402854419 Buscar (apellido, dni, cuil, nro traspaso, cuit, obra social) search …" at bounding box center [553, 248] width 1107 height 497
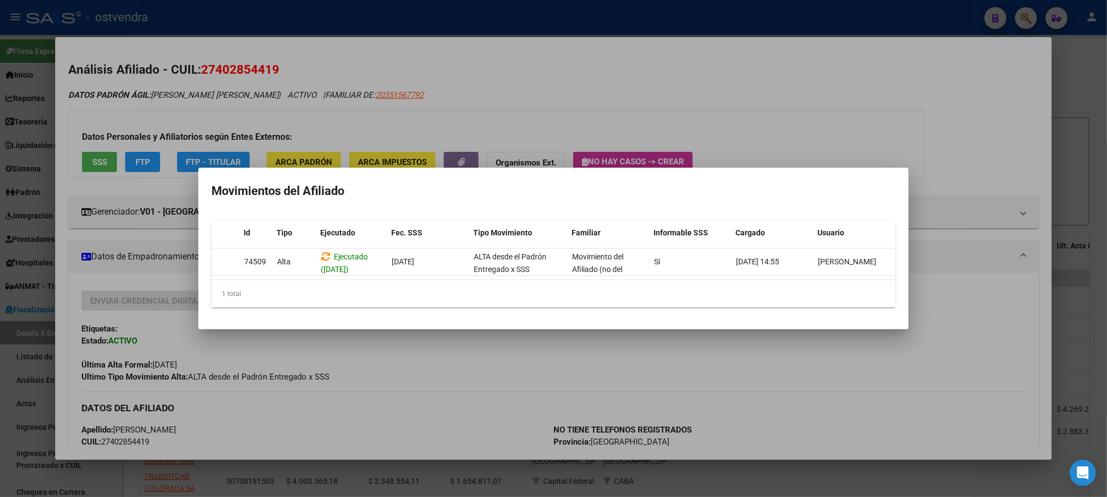
click at [638, 79] on div at bounding box center [553, 248] width 1107 height 497
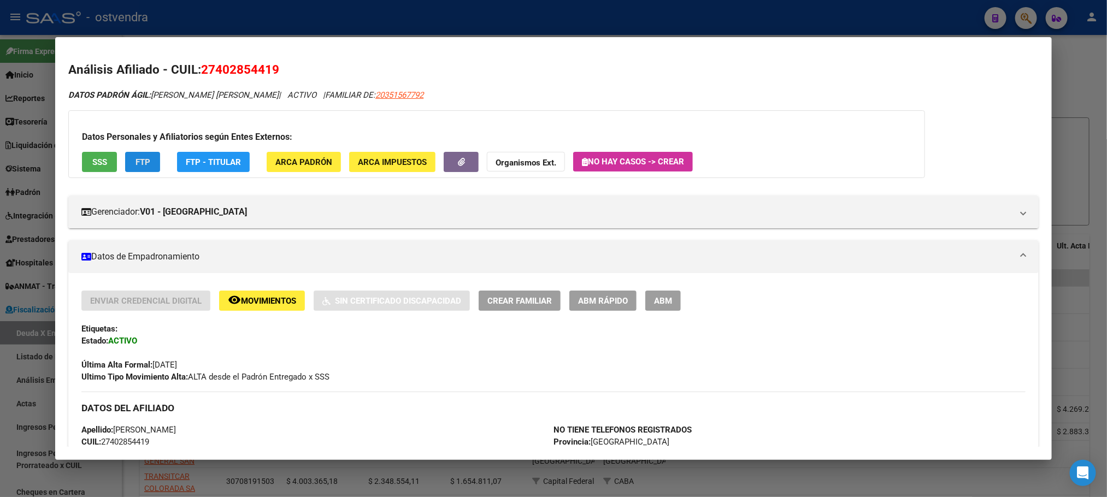
click at [148, 155] on button "FTP" at bounding box center [142, 162] width 35 height 20
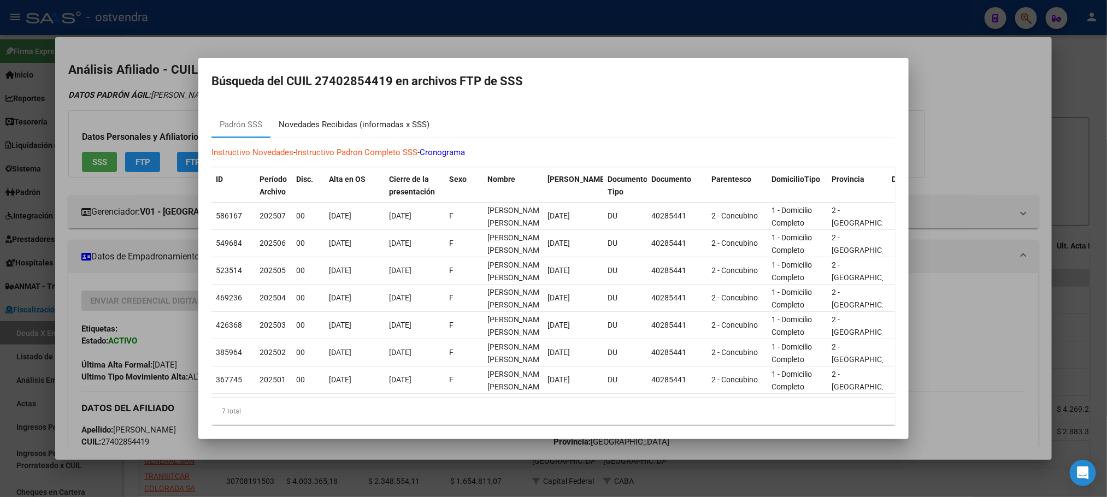
click at [335, 135] on div "Novedades Recibidas (informadas x SSS)" at bounding box center [354, 125] width 167 height 26
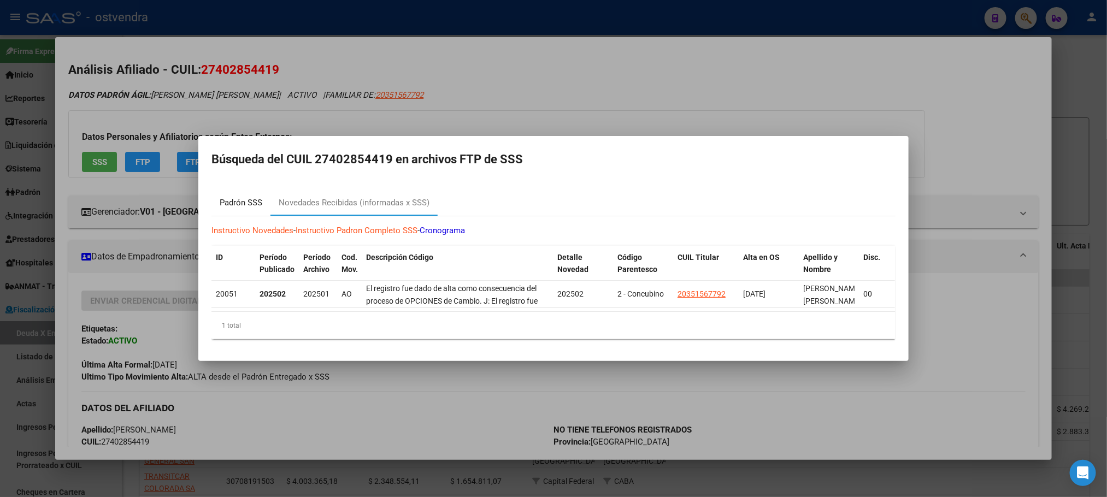
click at [241, 197] on div "Padrón SSS" at bounding box center [241, 203] width 43 height 13
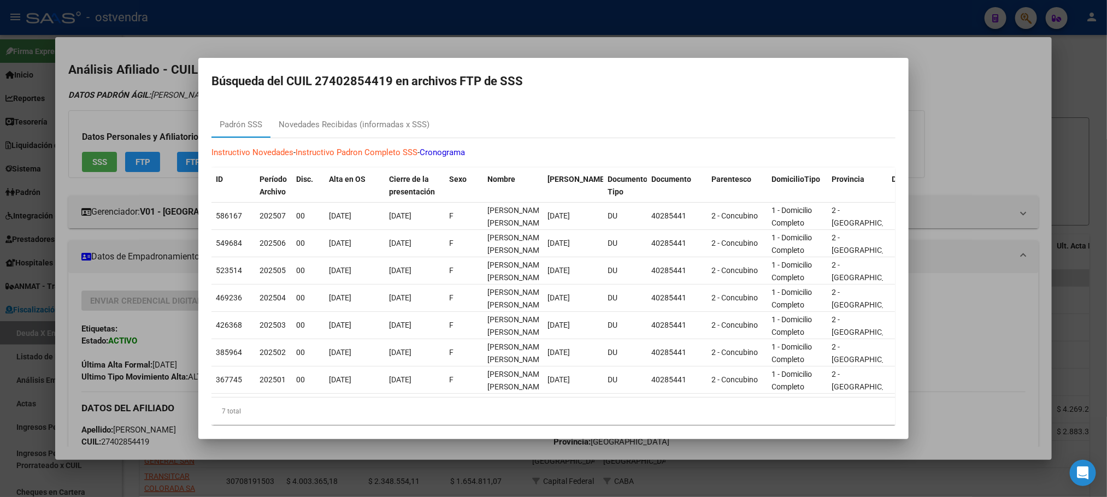
drag, startPoint x: 266, startPoint y: 68, endPoint x: 294, endPoint y: 40, distance: 39.0
click at [267, 66] on mat-dialog-container "Búsqueda del CUIL 27402854419 en archivos FTP de SSS Padrón SSS Novedades Recib…" at bounding box center [553, 249] width 711 height 382
click at [297, 39] on div at bounding box center [553, 248] width 1107 height 497
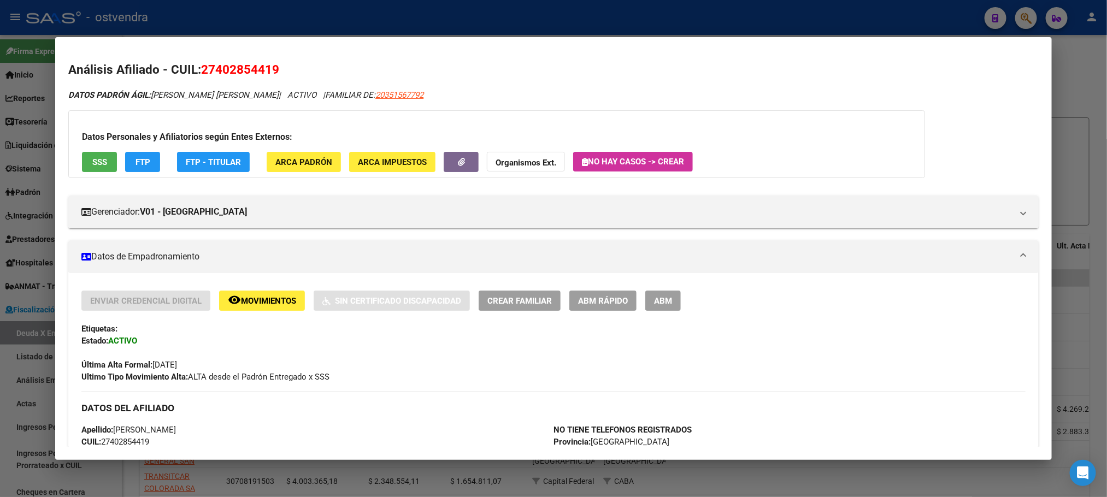
click at [271, 303] on span "Movimientos" at bounding box center [268, 301] width 55 height 10
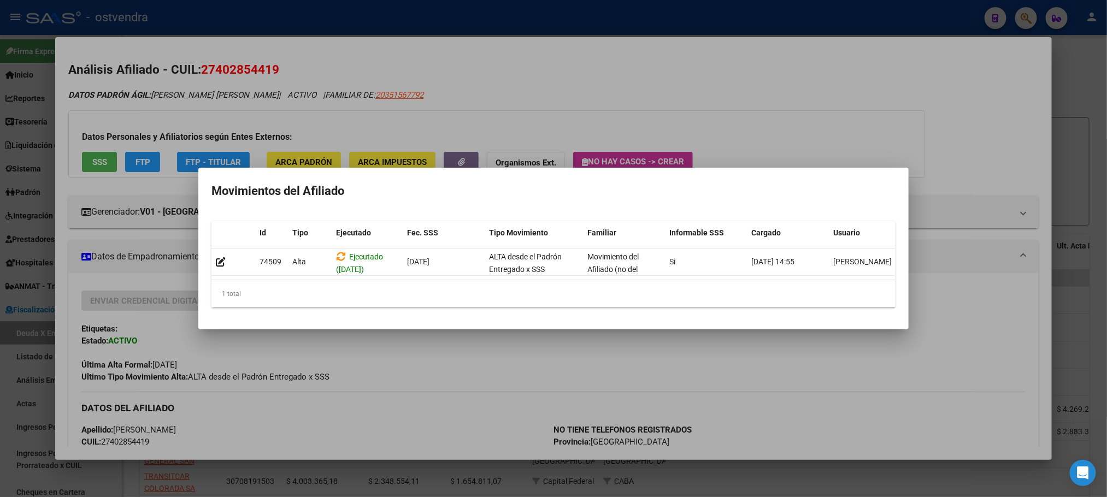
click at [890, 139] on div at bounding box center [553, 248] width 1107 height 497
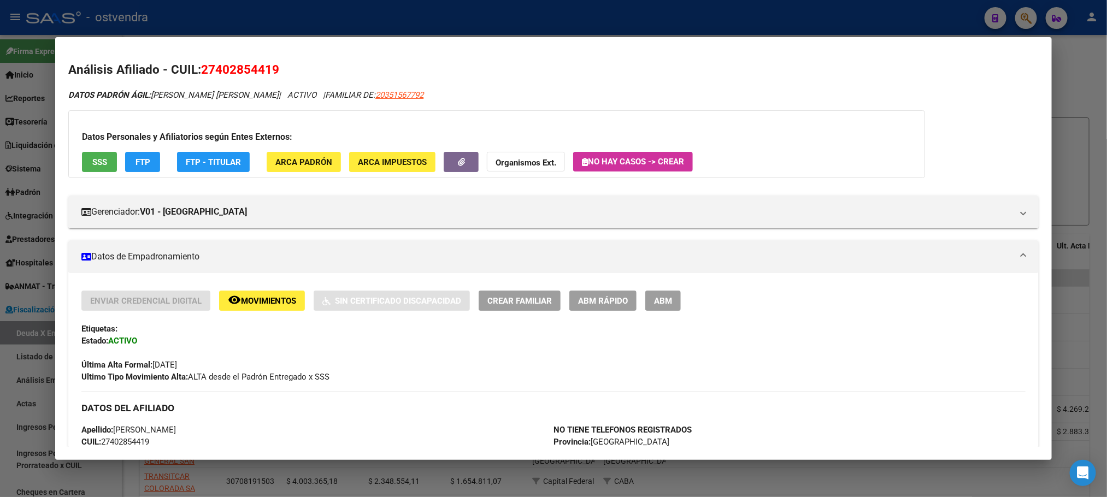
click at [130, 169] on button "FTP" at bounding box center [142, 162] width 35 height 20
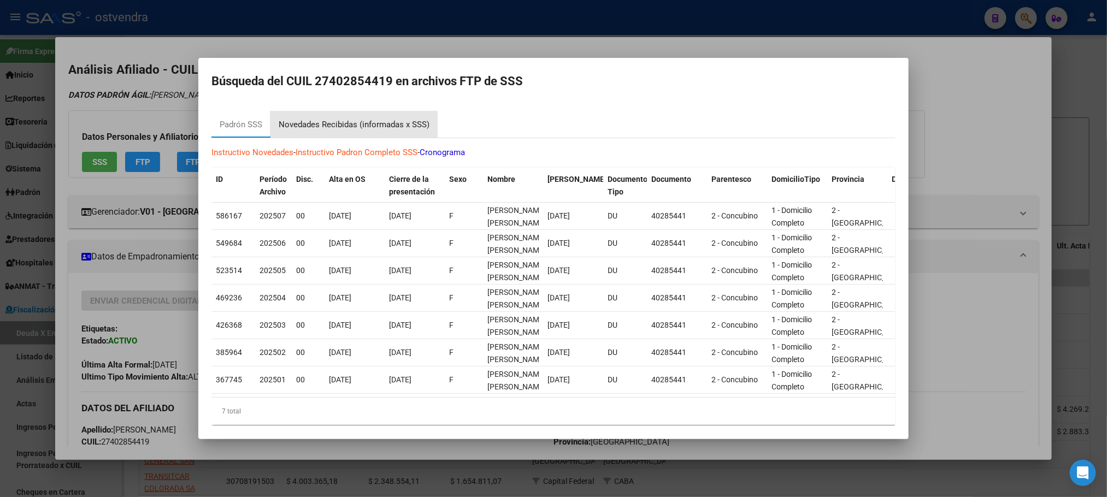
click at [347, 125] on div "Novedades Recibidas (informadas x SSS)" at bounding box center [354, 125] width 151 height 13
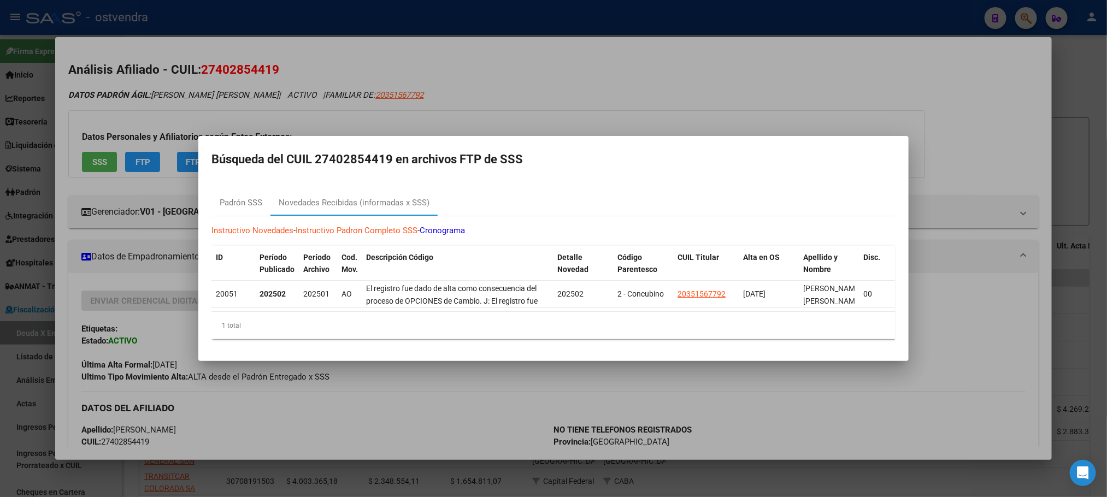
drag, startPoint x: 333, startPoint y: 296, endPoint x: 469, endPoint y: 317, distance: 137.8
click at [439, 310] on datatable-body "20051 202502 202501 AO El registro fue dado de alta como consecuencia del proce…" at bounding box center [554, 296] width 684 height 31
click at [595, 319] on div "1 total" at bounding box center [554, 325] width 684 height 27
click at [478, 37] on div at bounding box center [553, 248] width 1107 height 497
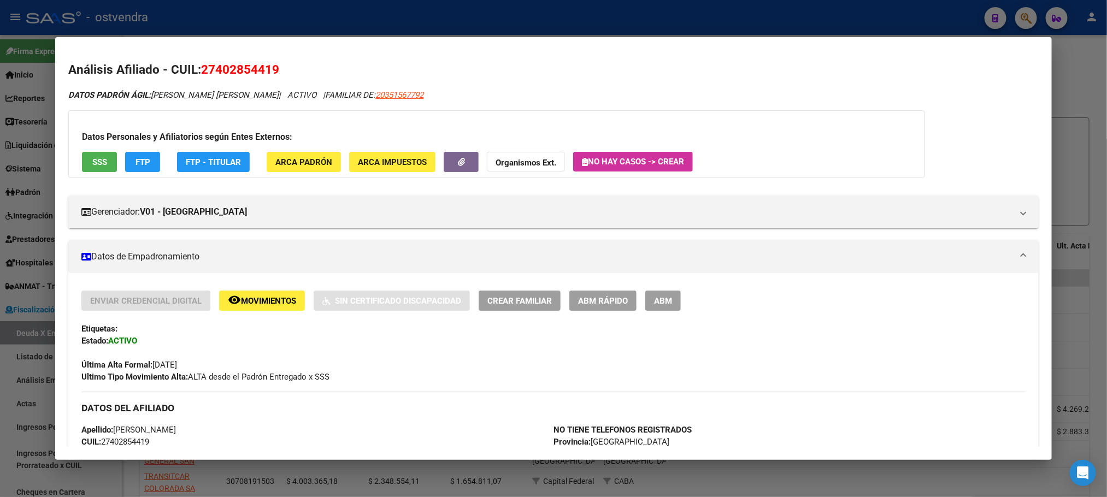
click at [261, 308] on button "remove_red_eye Movimientos" at bounding box center [262, 301] width 86 height 20
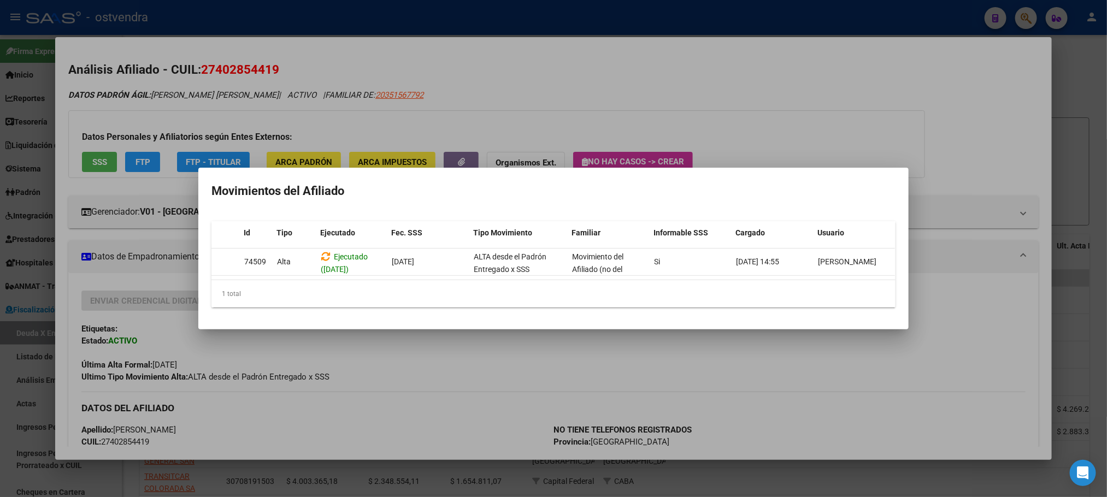
drag, startPoint x: 837, startPoint y: 258, endPoint x: 896, endPoint y: 262, distance: 59.2
click at [896, 262] on mat-dialog-content "Id Tipo Ejecutado Fec. SSS Tipo Movimiento Familiar Informable SSS Cargado Usua…" at bounding box center [553, 265] width 711 height 104
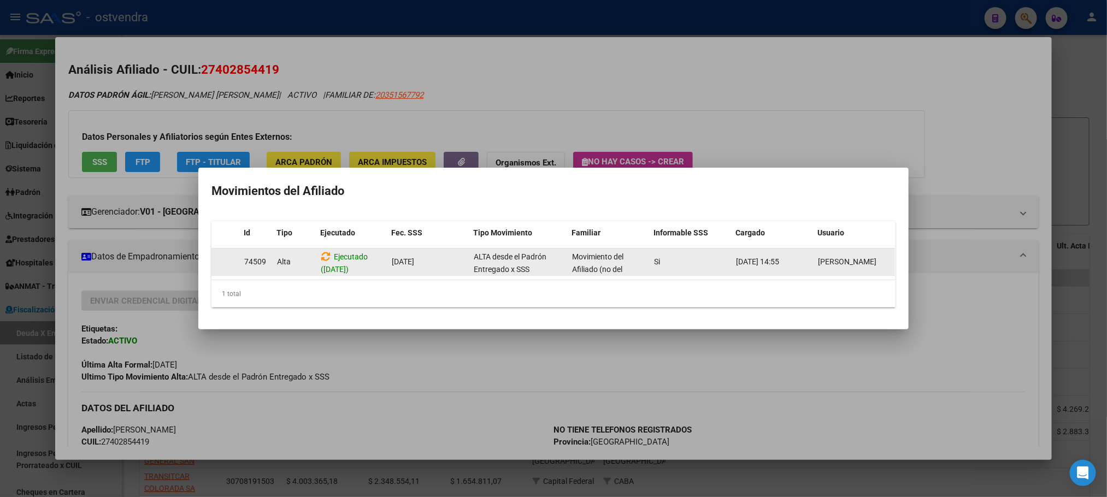
drag, startPoint x: 740, startPoint y: 259, endPoint x: 892, endPoint y: 251, distance: 152.2
click at [892, 251] on div "[GEOGRAPHIC_DATA] ([DATE]) [DATE] ALTA desde el Padrón Entregado x SSS Movimien…" at bounding box center [546, 262] width 700 height 27
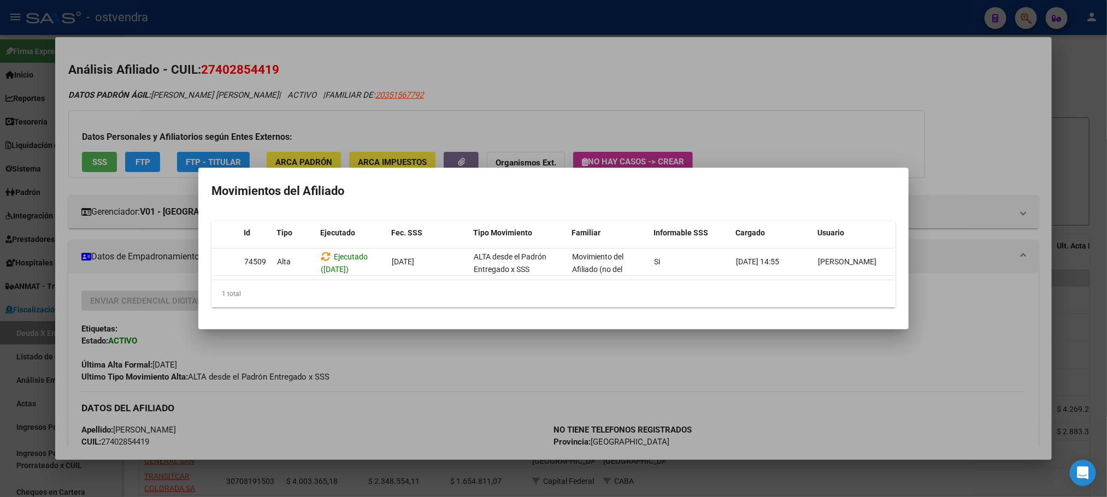
click at [922, 122] on div at bounding box center [553, 248] width 1107 height 497
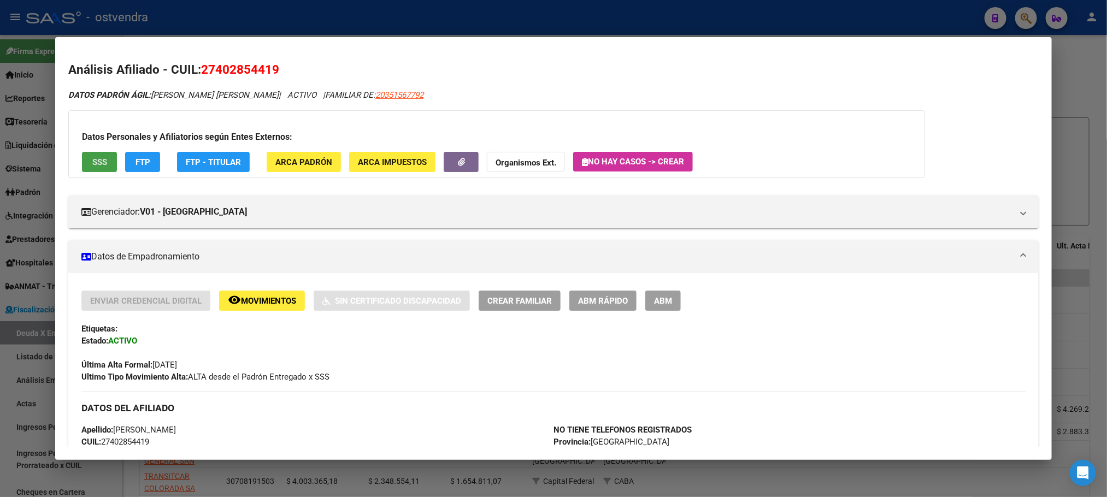
click at [92, 159] on span "SSS" at bounding box center [99, 162] width 15 height 10
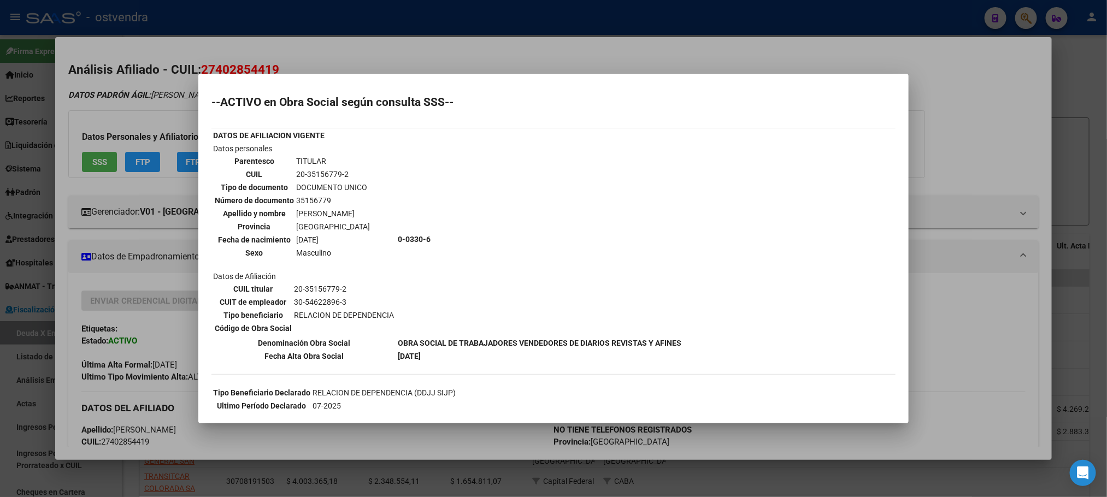
drag, startPoint x: 120, startPoint y: 97, endPoint x: 116, endPoint y: 107, distance: 9.9
click at [120, 98] on div at bounding box center [553, 248] width 1107 height 497
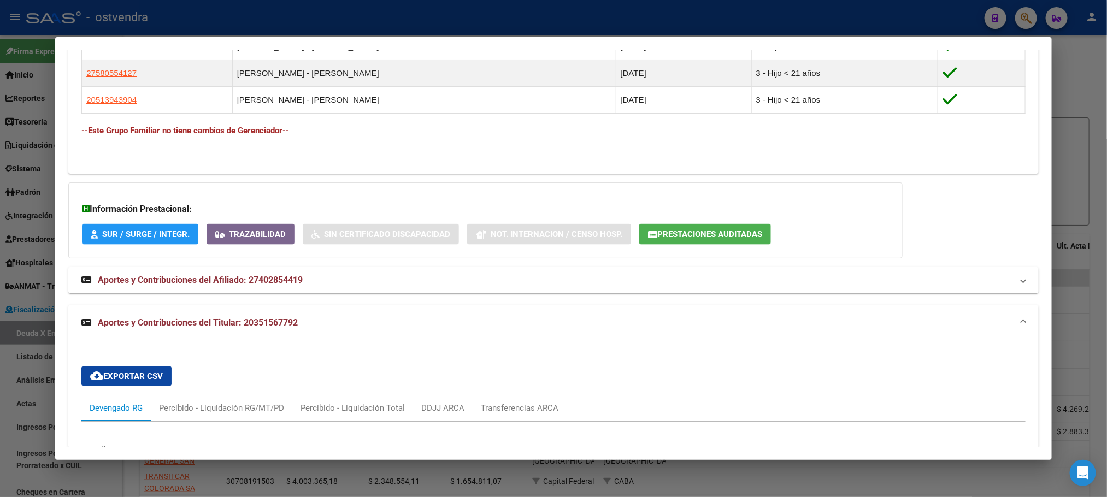
scroll to position [820, 0]
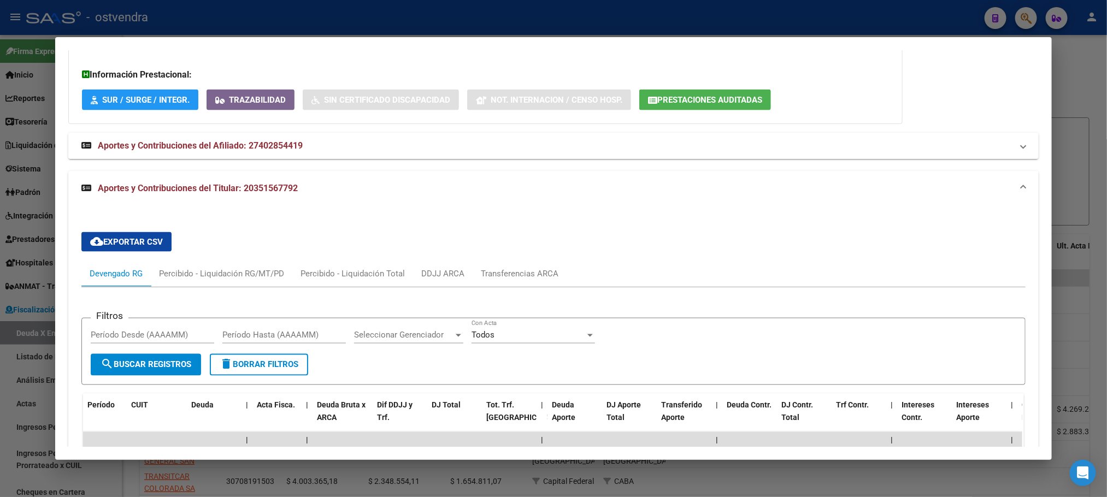
click at [729, 96] on button "Prestaciones Auditadas" at bounding box center [706, 100] width 132 height 20
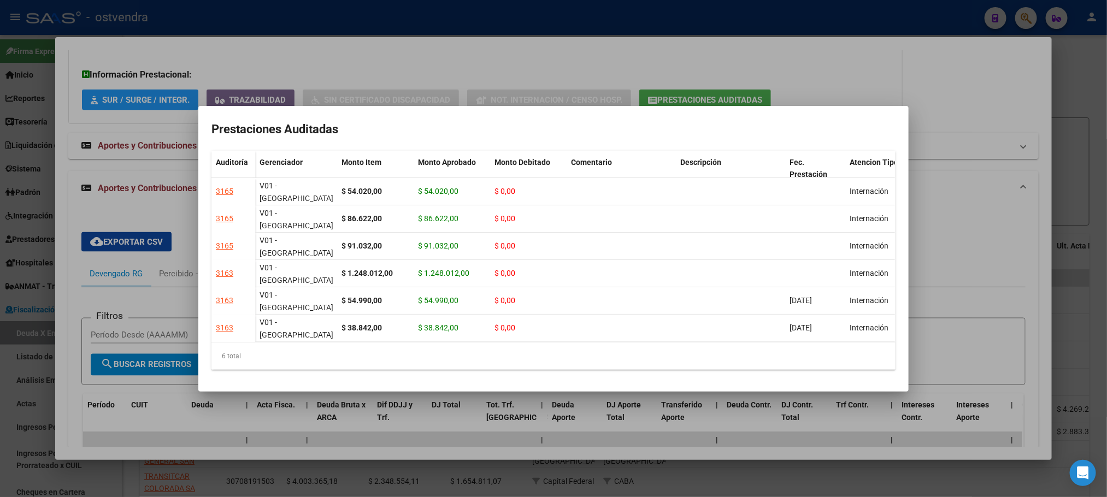
click at [671, 343] on div "6 total" at bounding box center [554, 356] width 684 height 27
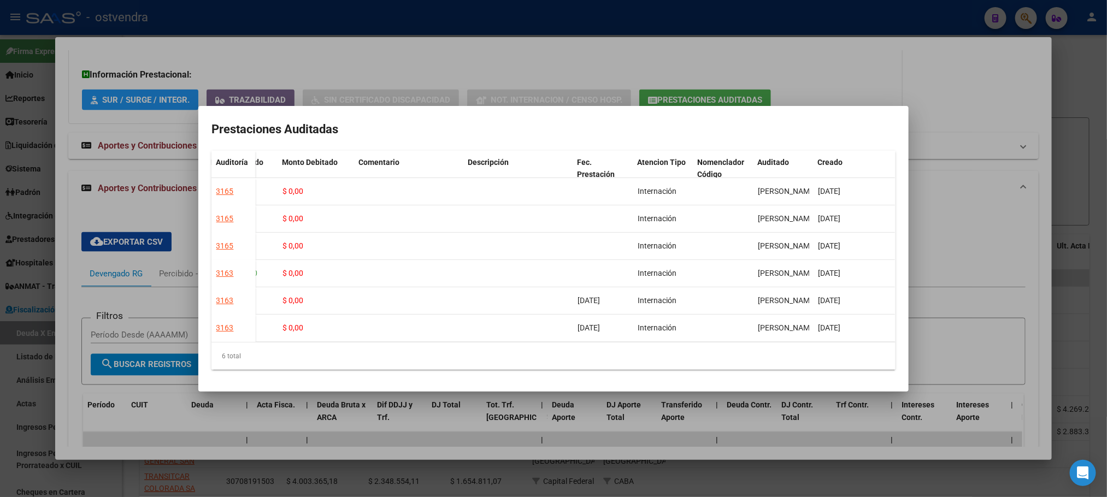
click at [965, 269] on div at bounding box center [553, 248] width 1107 height 497
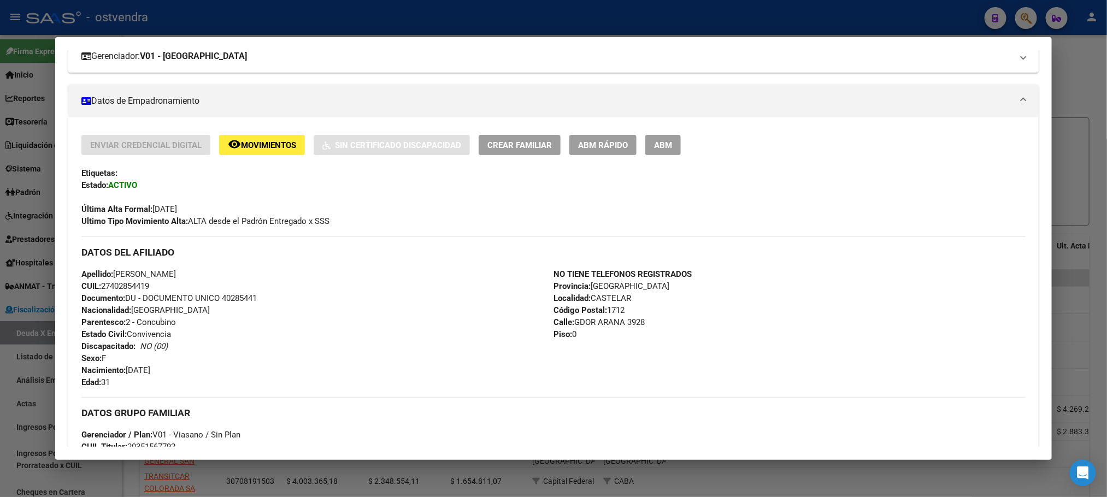
scroll to position [0, 0]
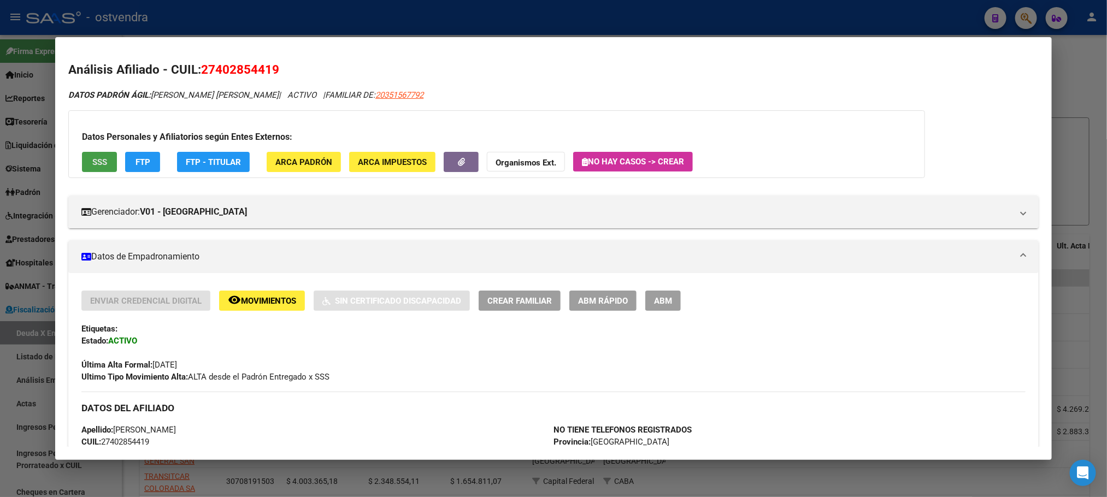
click at [103, 161] on button "SSS" at bounding box center [99, 162] width 35 height 20
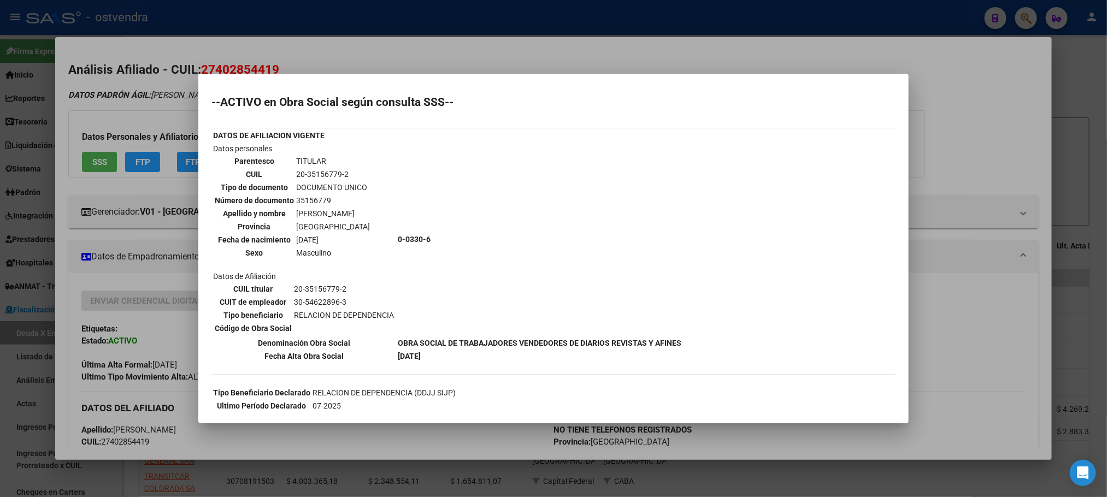
click at [103, 95] on div at bounding box center [553, 248] width 1107 height 497
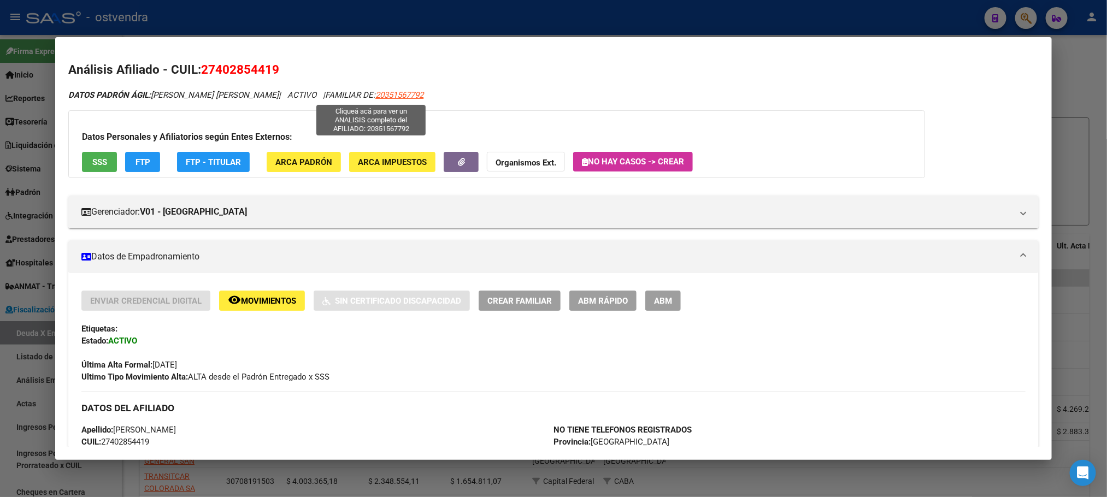
click at [376, 92] on span "20351567792" at bounding box center [400, 95] width 48 height 10
type textarea "20351567792"
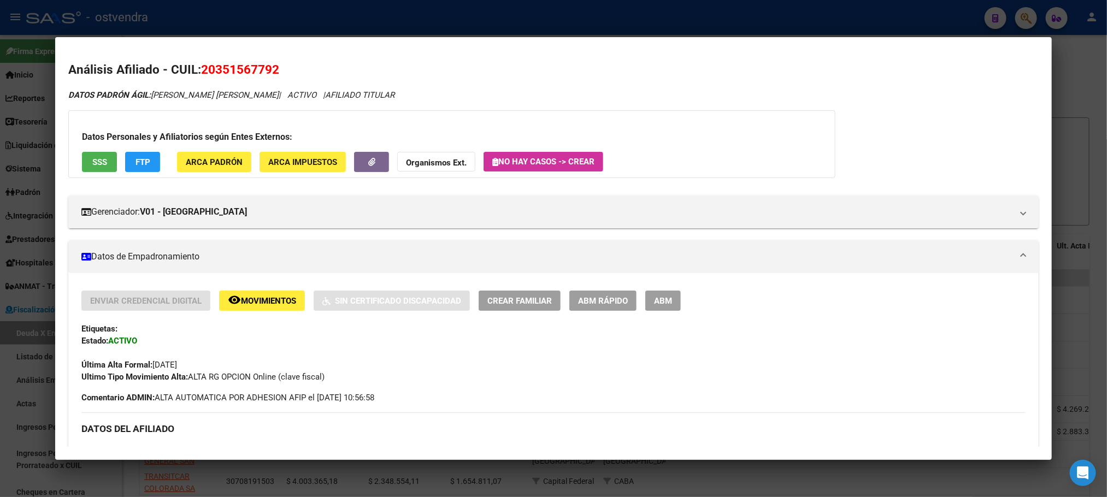
click at [96, 157] on span "SSS" at bounding box center [99, 162] width 15 height 10
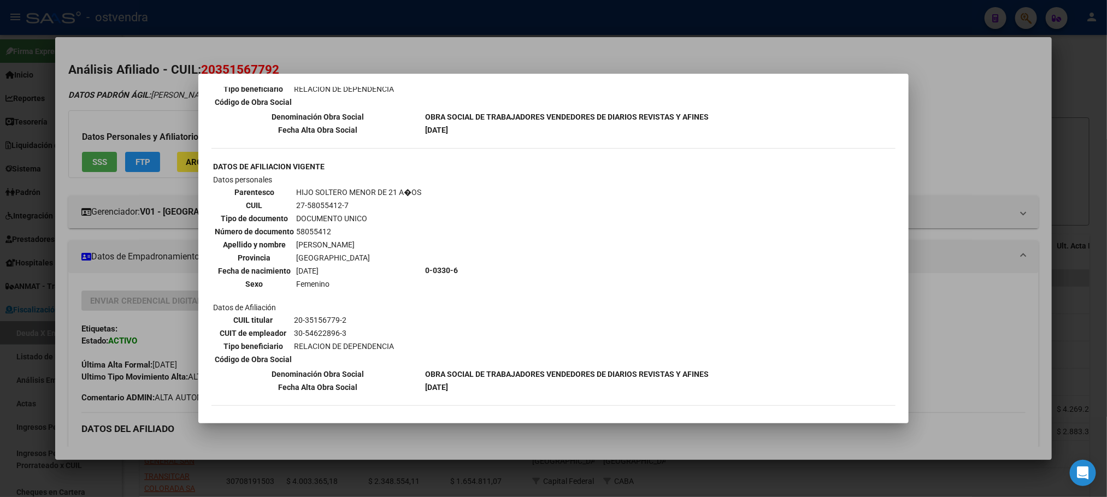
scroll to position [1166, 0]
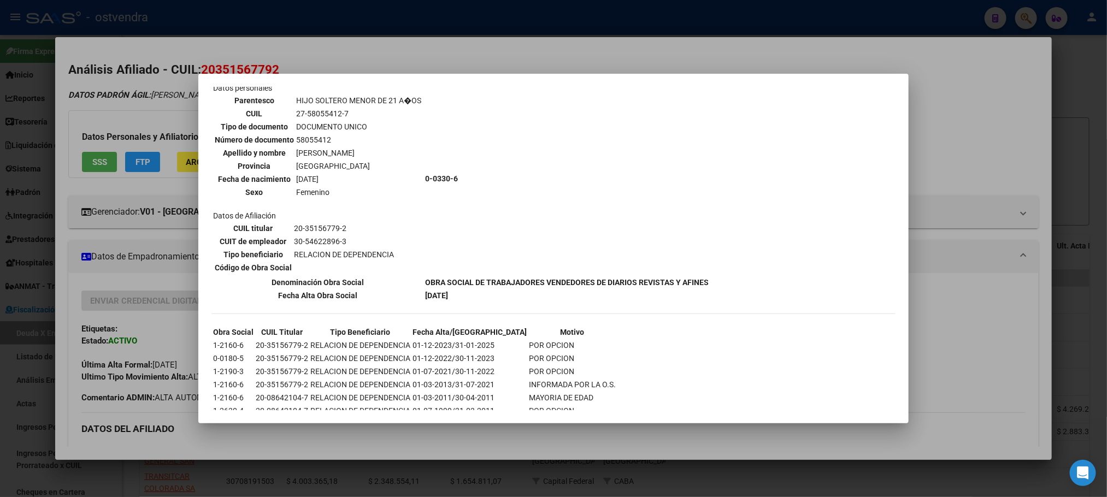
drag, startPoint x: 459, startPoint y: 312, endPoint x: 658, endPoint y: 306, distance: 199.1
click at [123, 67] on div at bounding box center [553, 248] width 1107 height 497
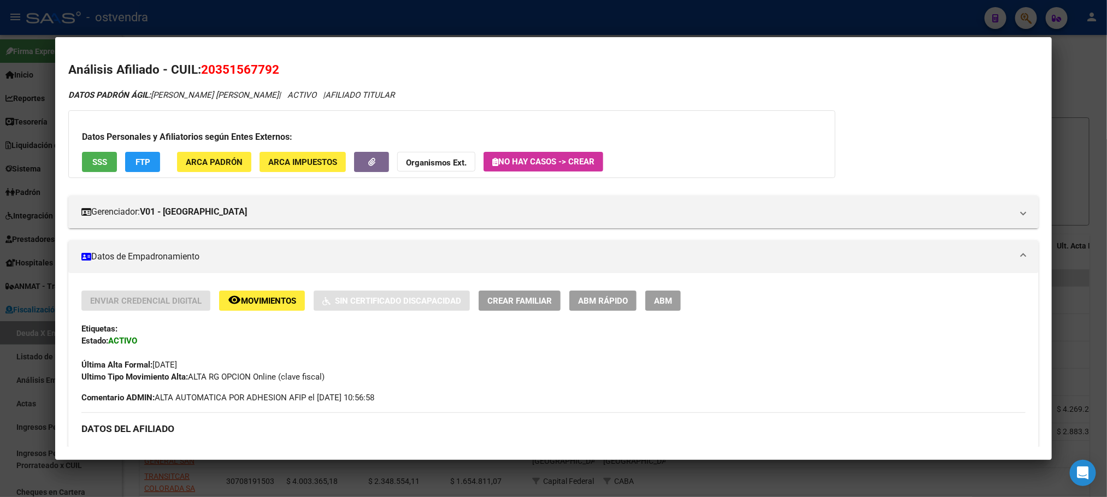
click at [873, 38] on mat-dialog-container "Análisis Afiliado - CUIL: 20351567792 DATOS PADRÓN ÁGIL: [PERSON_NAME] [PERSON_…" at bounding box center [553, 248] width 996 height 423
click at [267, 10] on div at bounding box center [553, 248] width 1107 height 497
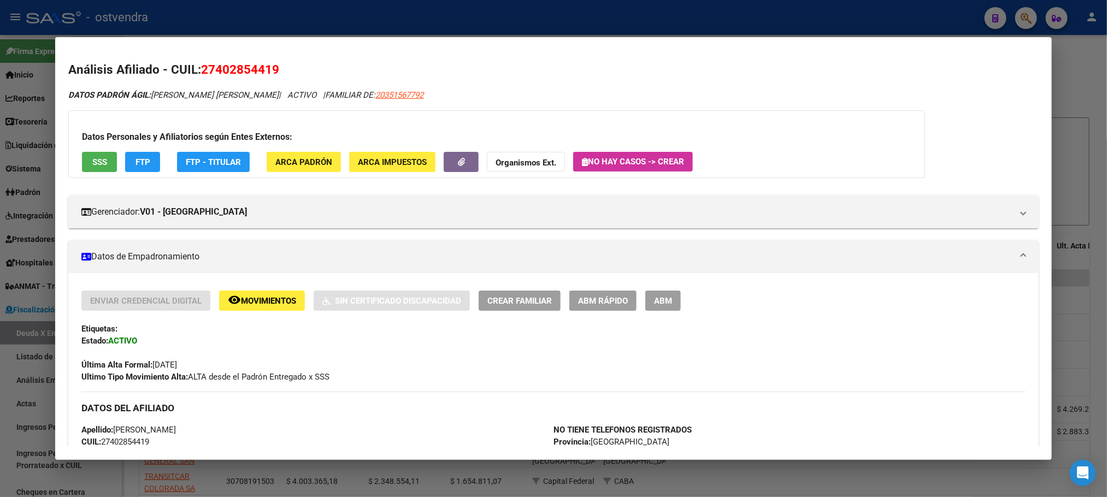
drag, startPoint x: 296, startPoint y: 22, endPoint x: 297, endPoint y: 54, distance: 32.3
click at [297, 21] on div at bounding box center [553, 248] width 1107 height 497
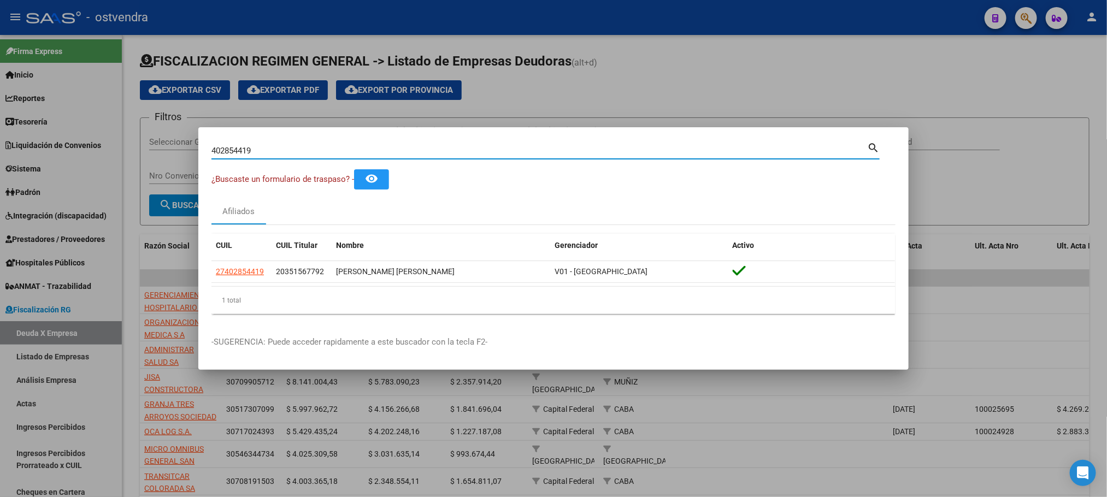
drag, startPoint x: 296, startPoint y: 156, endPoint x: 200, endPoint y: 151, distance: 95.8
click at [200, 151] on mat-dialog-content "402854419 Buscar (apellido, dni, cuil, nro traspaso, cuit, obra social) search …" at bounding box center [553, 231] width 711 height 183
paste input "23.442.686"
click at [242, 151] on input "23.442.686" at bounding box center [540, 151] width 656 height 10
type input "23442686"
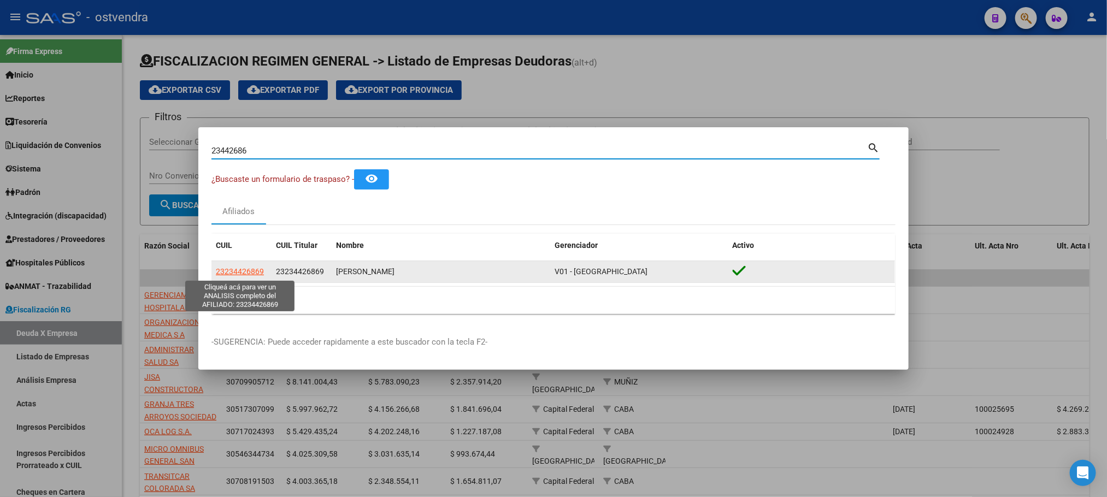
click at [228, 274] on span "23234426869" at bounding box center [240, 271] width 48 height 9
type textarea "23234426869"
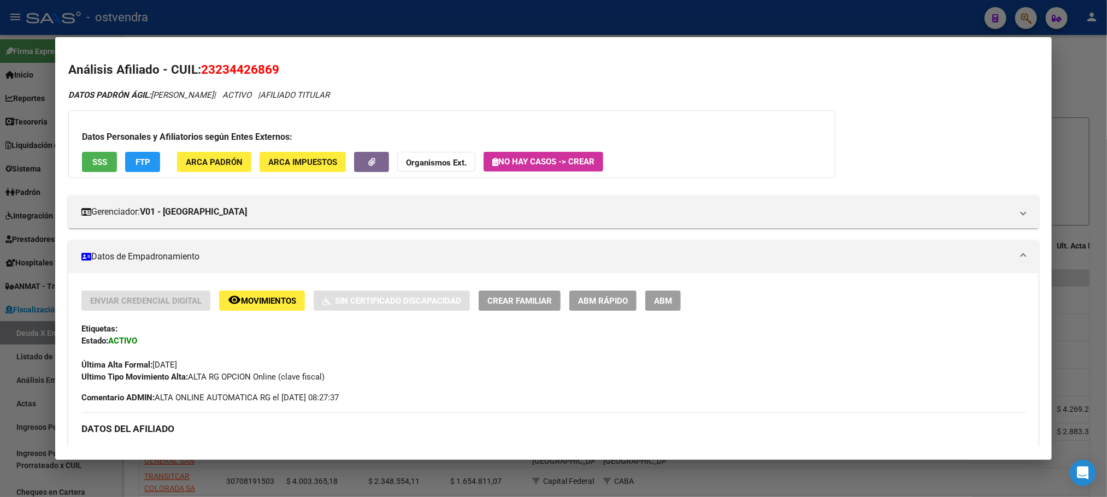
click at [92, 166] on span "SSS" at bounding box center [99, 162] width 15 height 10
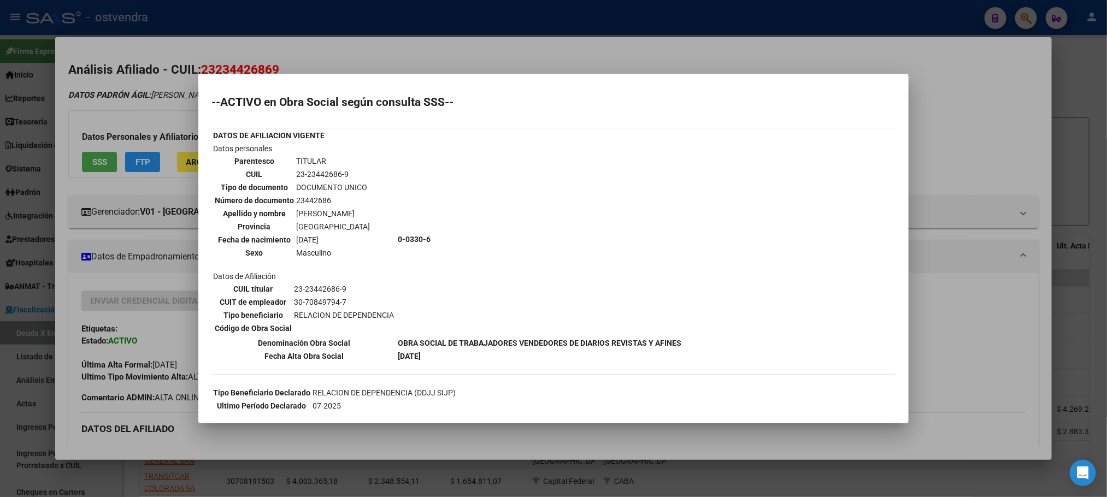
click at [197, 92] on div at bounding box center [553, 248] width 1107 height 497
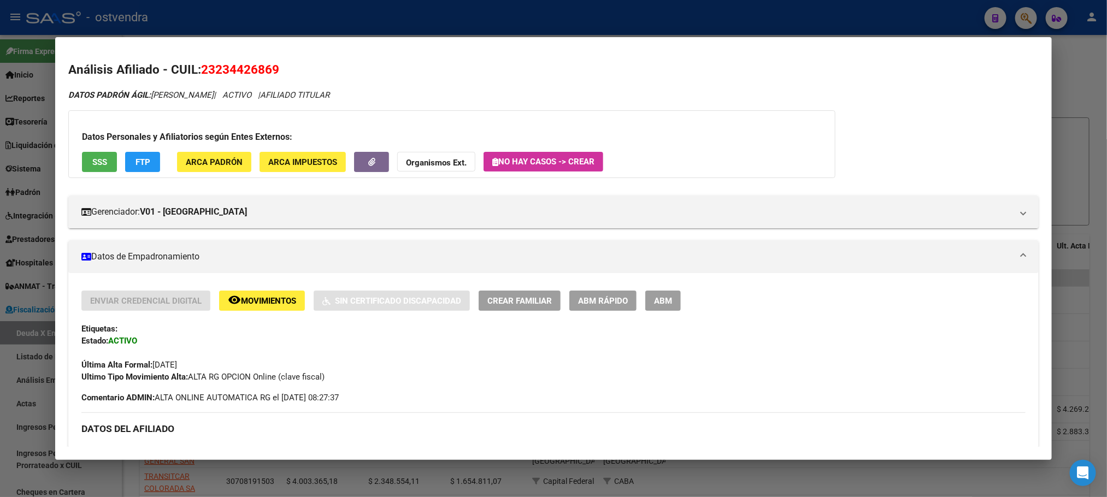
click at [155, 168] on button "FTP" at bounding box center [142, 162] width 35 height 20
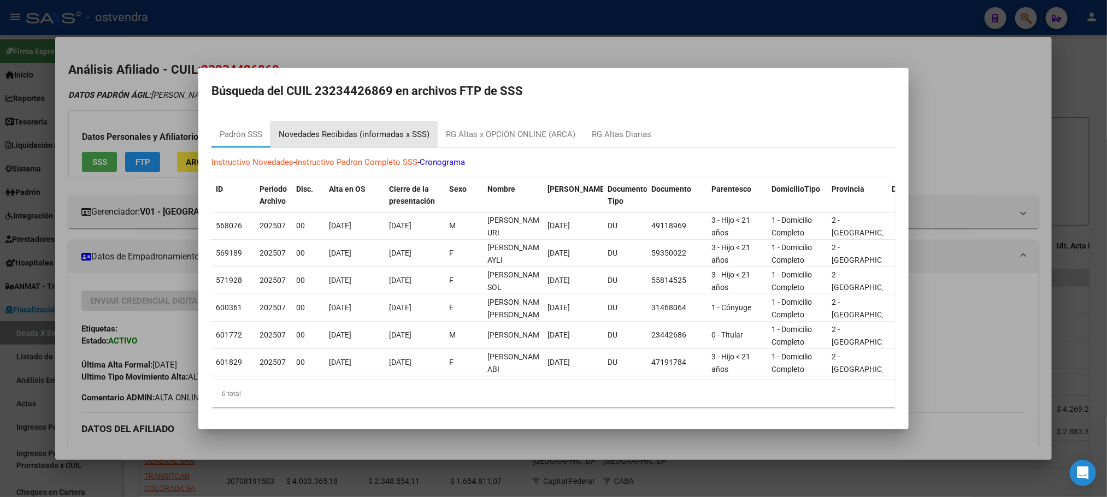
click at [405, 128] on div "Novedades Recibidas (informadas x SSS)" at bounding box center [354, 134] width 151 height 13
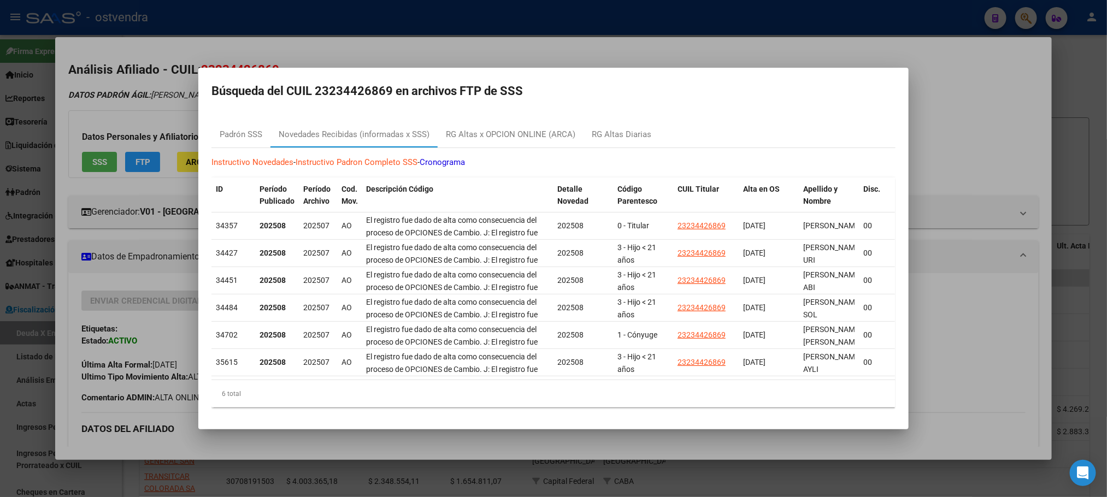
click at [371, 32] on div at bounding box center [553, 248] width 1107 height 497
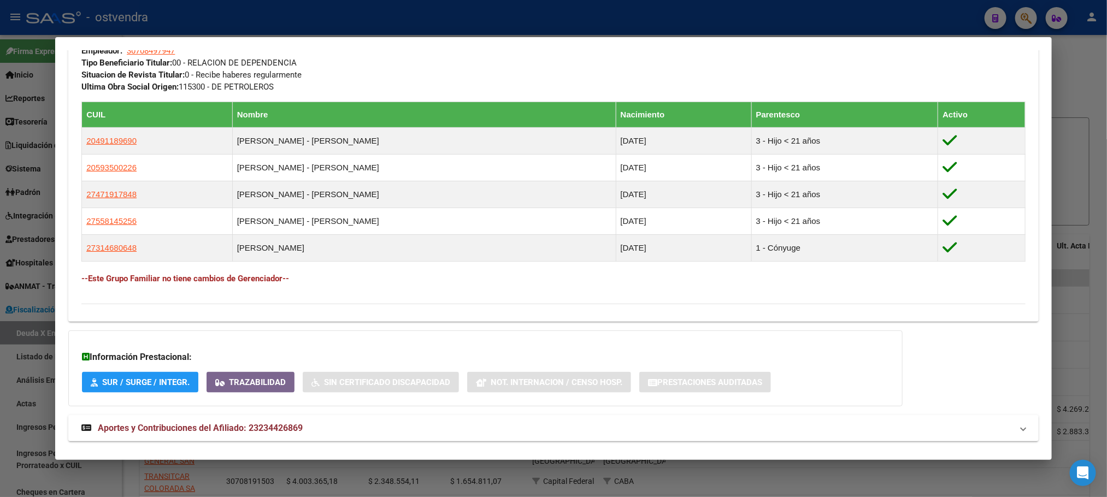
scroll to position [596, 0]
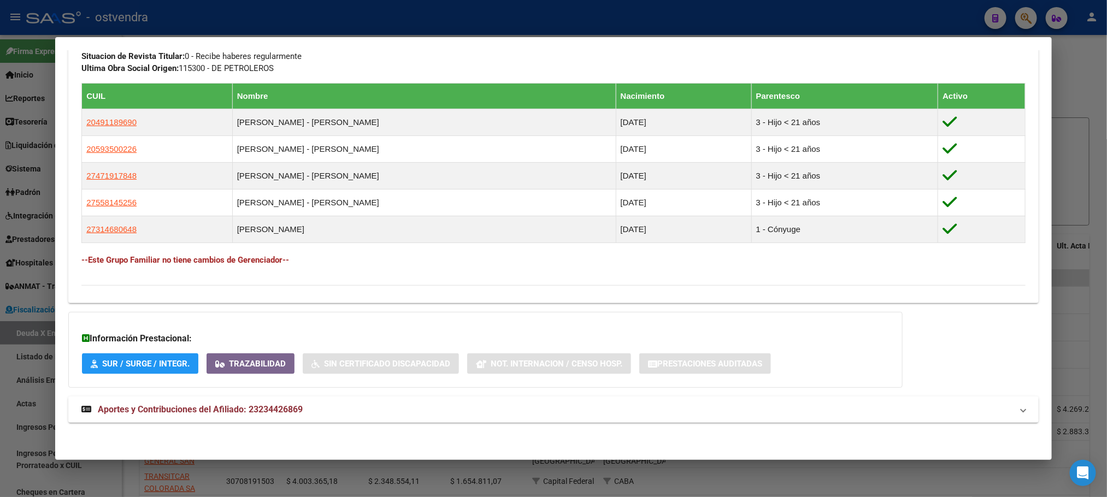
click at [290, 413] on span "Aportes y Contribuciones del Afiliado: 23234426869" at bounding box center [200, 409] width 205 height 10
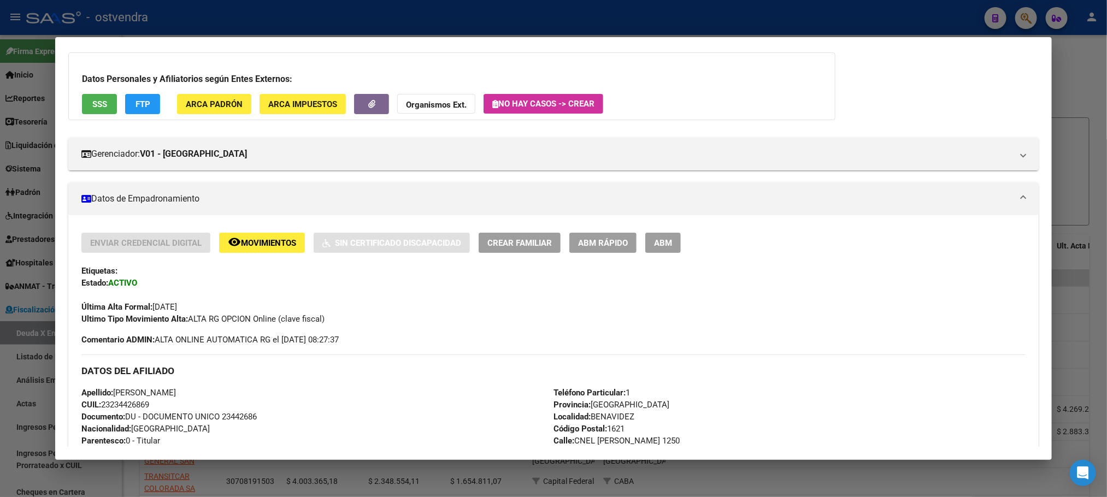
scroll to position [0, 0]
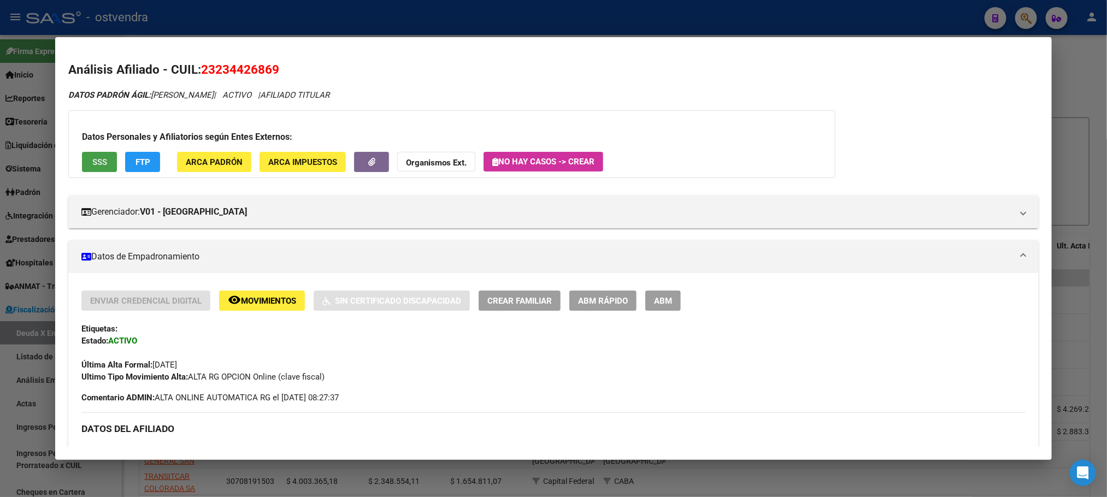
click at [101, 163] on span "SSS" at bounding box center [99, 162] width 15 height 10
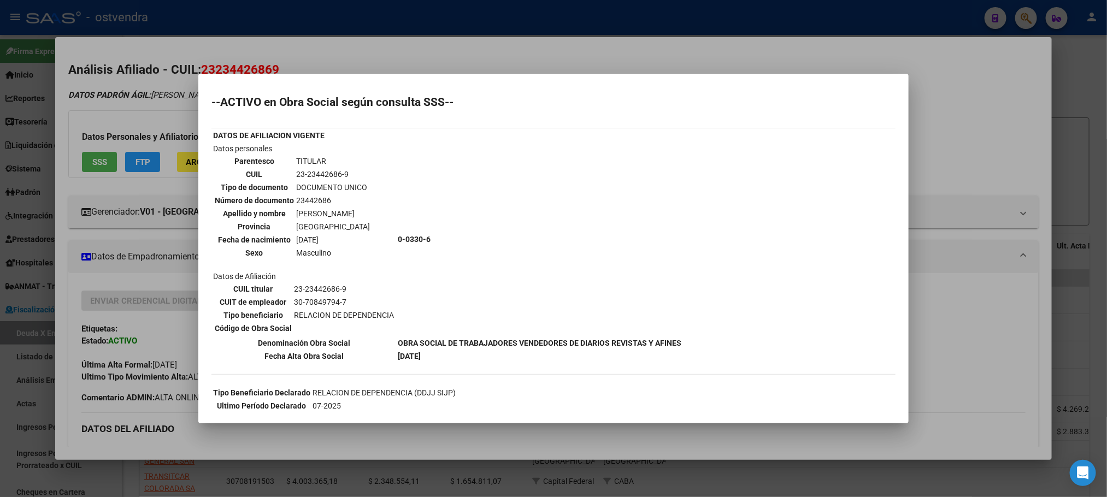
click at [171, 80] on div at bounding box center [553, 248] width 1107 height 497
